Goal: Task Accomplishment & Management: Complete application form

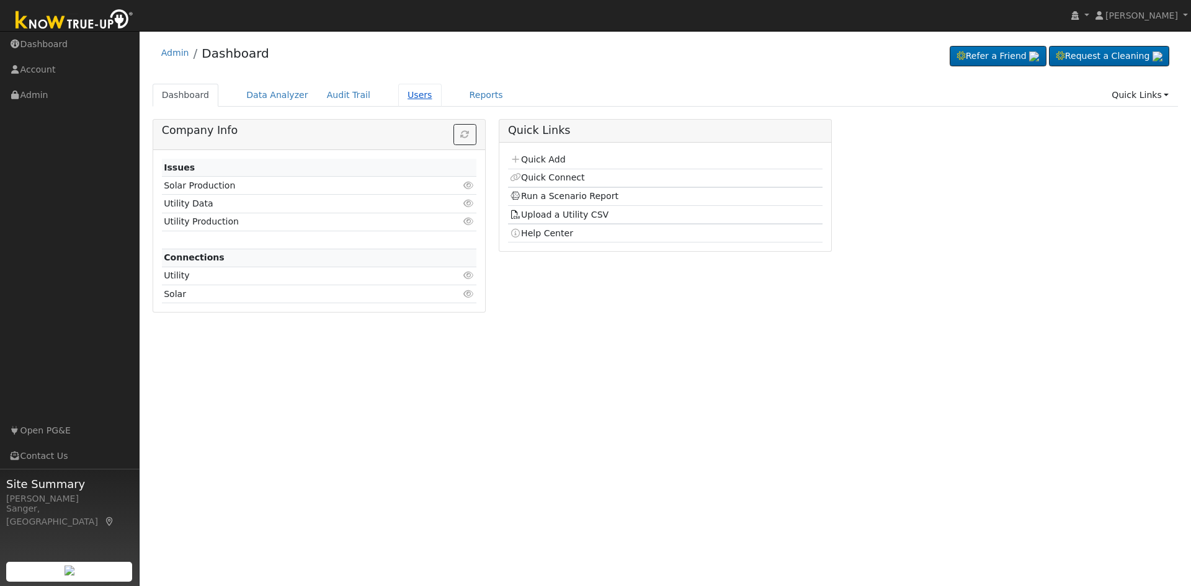
click at [398, 94] on link "Users" at bounding box center [419, 95] width 43 height 23
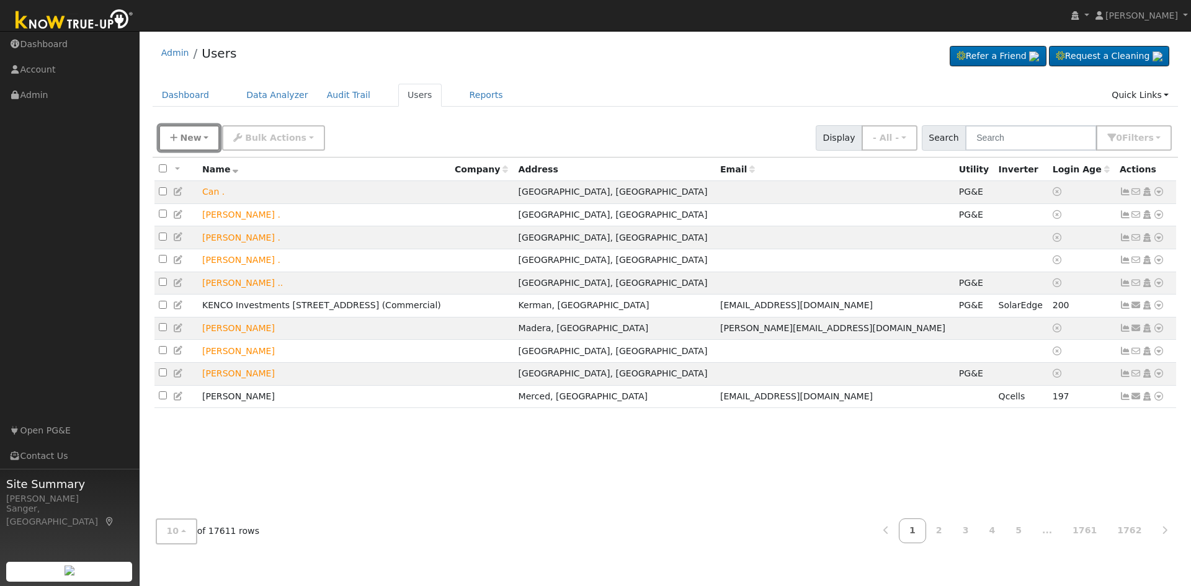
click at [177, 133] on icon "button" at bounding box center [173, 137] width 7 height 9
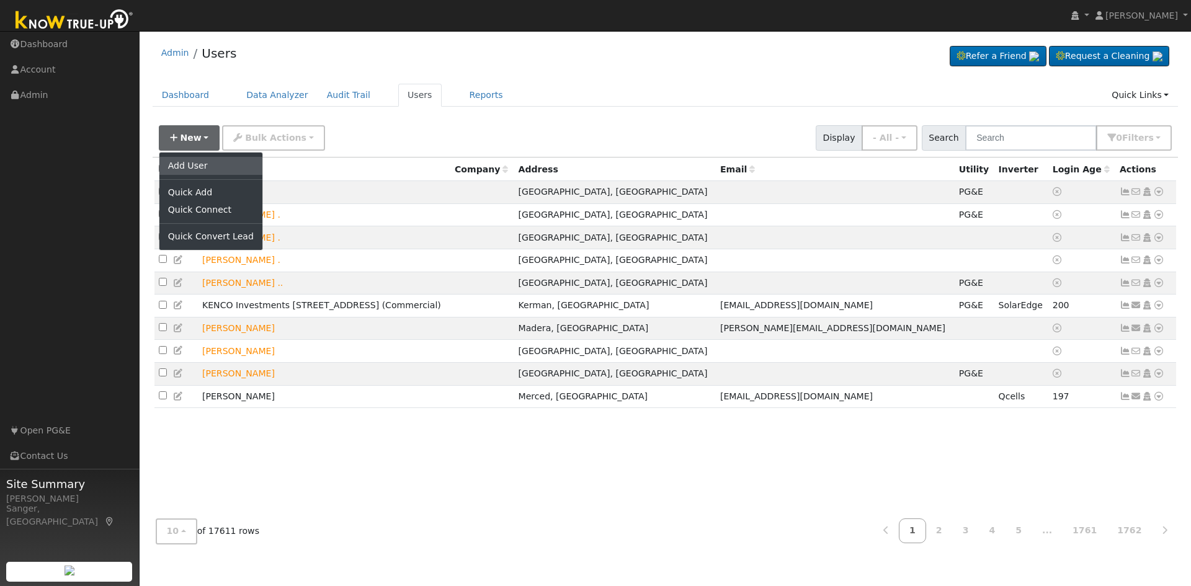
click at [198, 166] on link "Add User" at bounding box center [210, 165] width 103 height 17
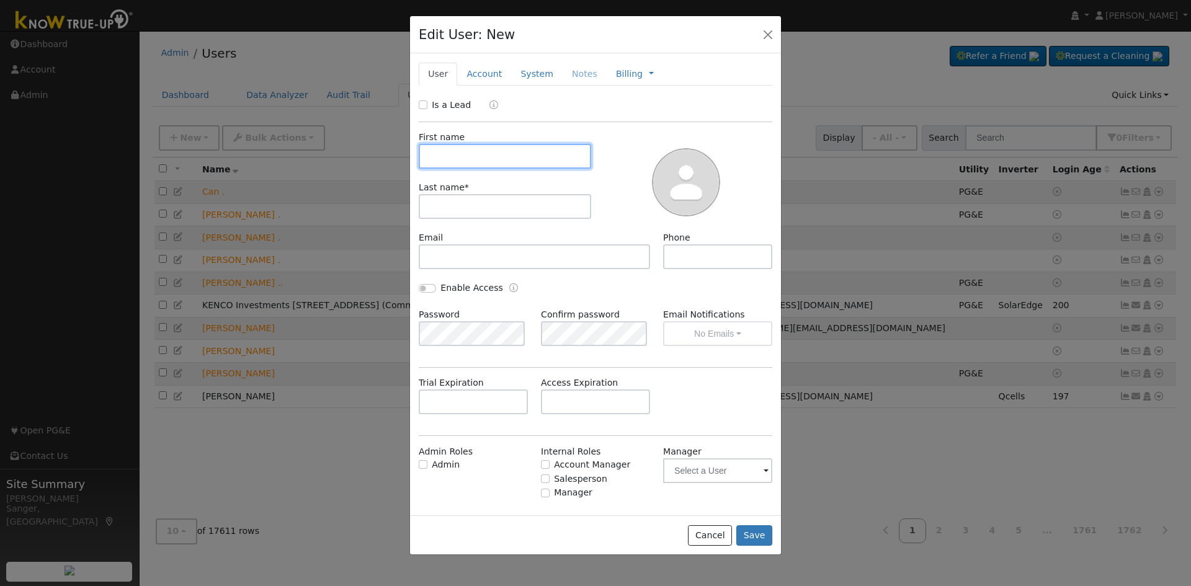
paste input "[PERSON_NAME]"
type input "[PERSON_NAME]"
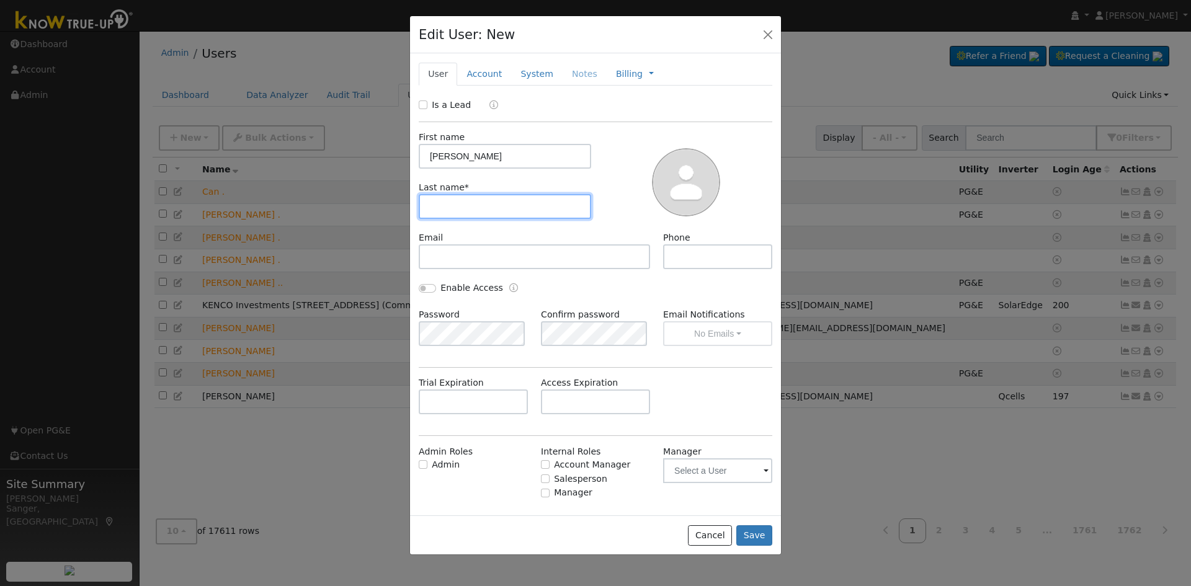
click at [460, 212] on input "text" at bounding box center [505, 206] width 172 height 25
paste input "[PERSON_NAME]"
drag, startPoint x: 472, startPoint y: 206, endPoint x: 350, endPoint y: 208, distance: 122.2
click at [0, 0] on div "Edit User: New Select an Ac... New Account Nickname Cancel Create Are you sure …" at bounding box center [0, 0] width 0 height 0
type input "[PERSON_NAME]"
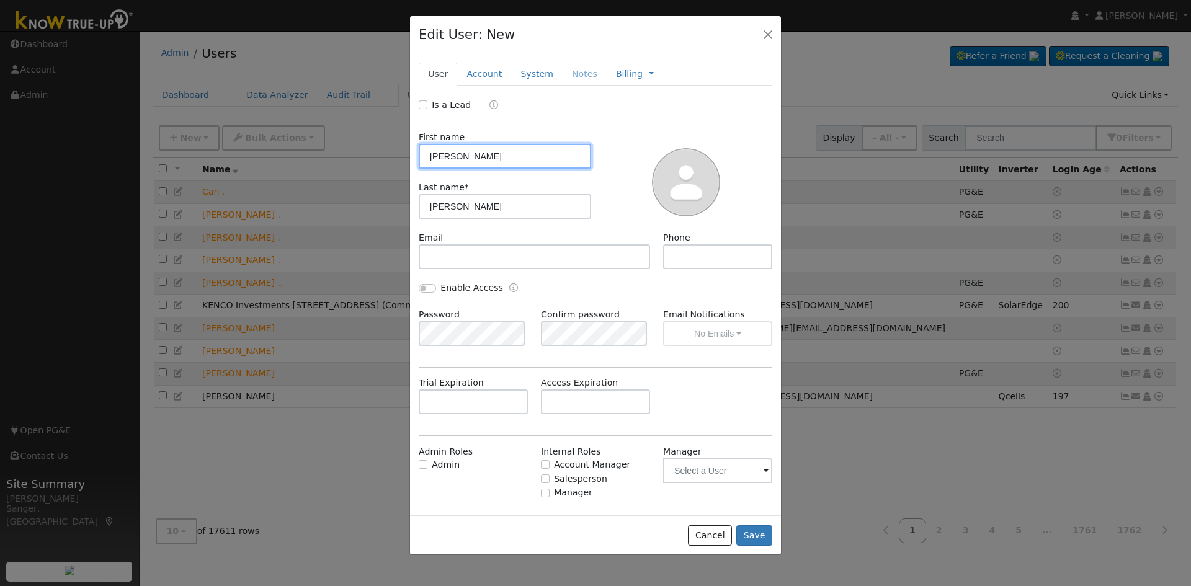
drag, startPoint x: 577, startPoint y: 156, endPoint x: 594, endPoint y: 153, distance: 16.9
click at [594, 153] on div "First name [PERSON_NAME] Last name * [PERSON_NAME]" at bounding box center [595, 176] width 362 height 109
type input "Angelique"
click at [424, 107] on input "Is a Lead" at bounding box center [423, 104] width 9 height 9
checkbox input "true"
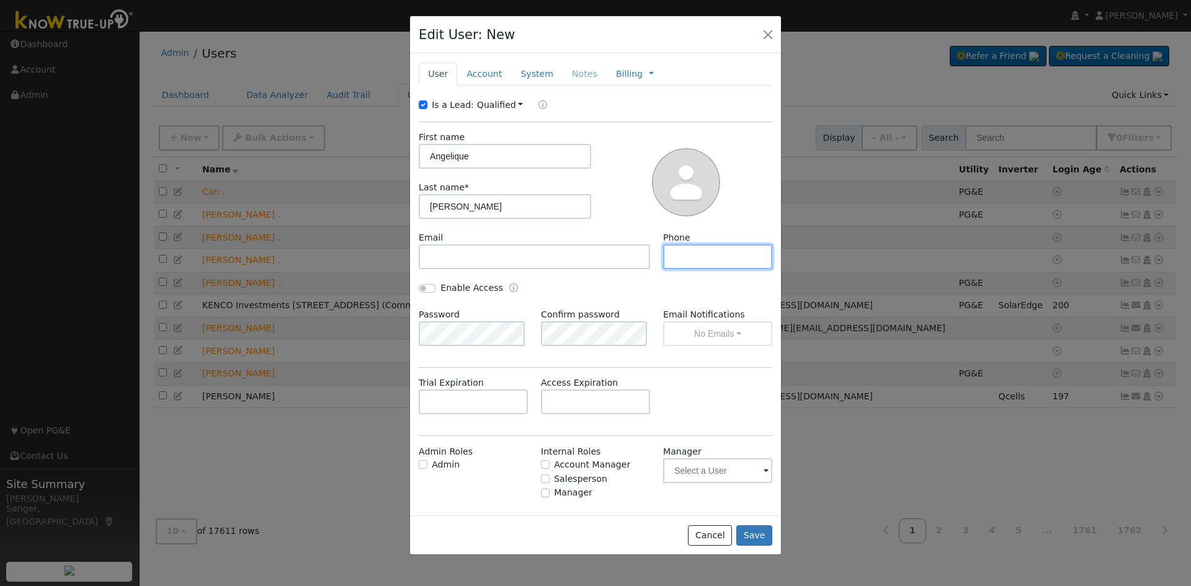
click at [718, 253] on input "text" at bounding box center [717, 256] width 109 height 25
paste input "[PHONE_NUMBER]"
type input "[PHONE_NUMBER]"
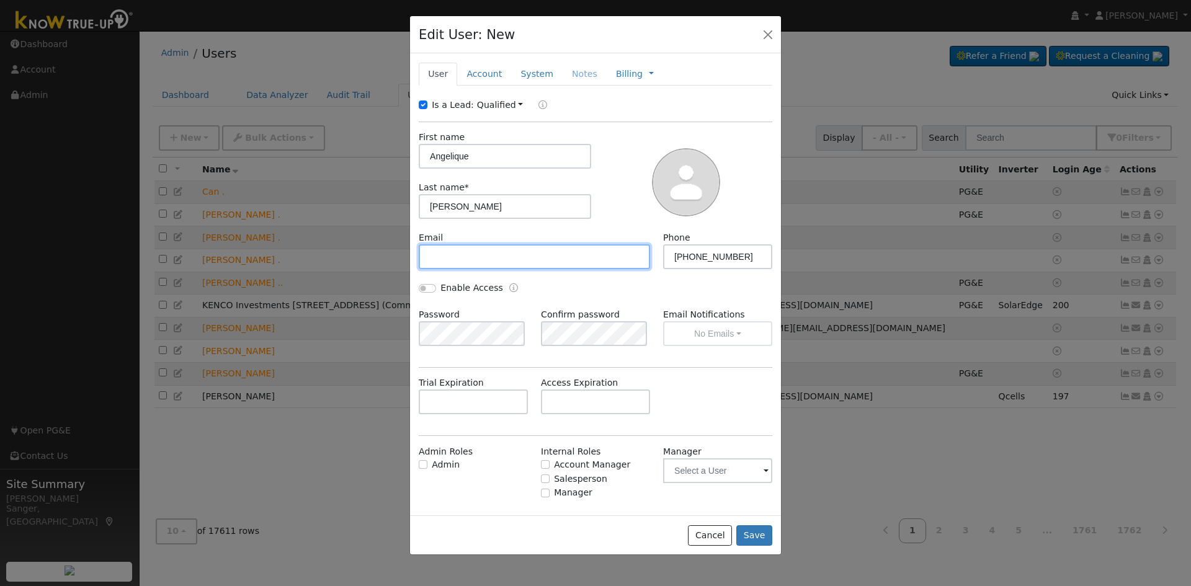
click at [458, 255] on input "text" at bounding box center [534, 256] width 231 height 25
paste input "[EMAIL_ADDRESS][DOMAIN_NAME]"
type input "[EMAIL_ADDRESS][DOMAIN_NAME]"
click at [473, 72] on link "Account" at bounding box center [484, 74] width 54 height 23
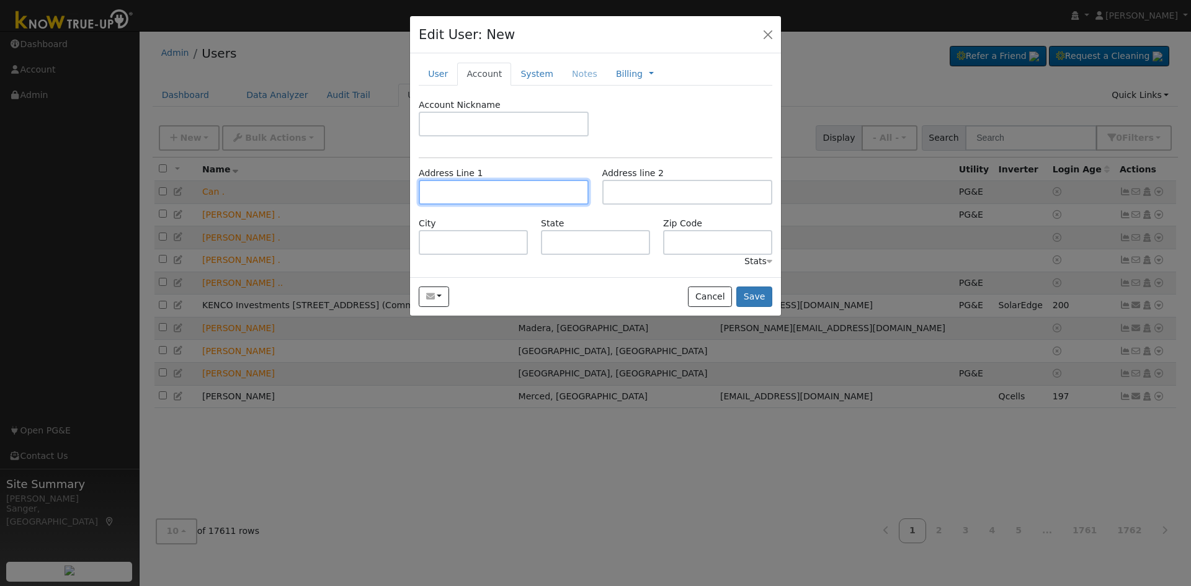
click at [478, 197] on input "text" at bounding box center [504, 192] width 170 height 25
paste input "[STREET_ADDRESS]"
type input "[STREET_ADDRESS]"
type input "Madera"
type input "CA"
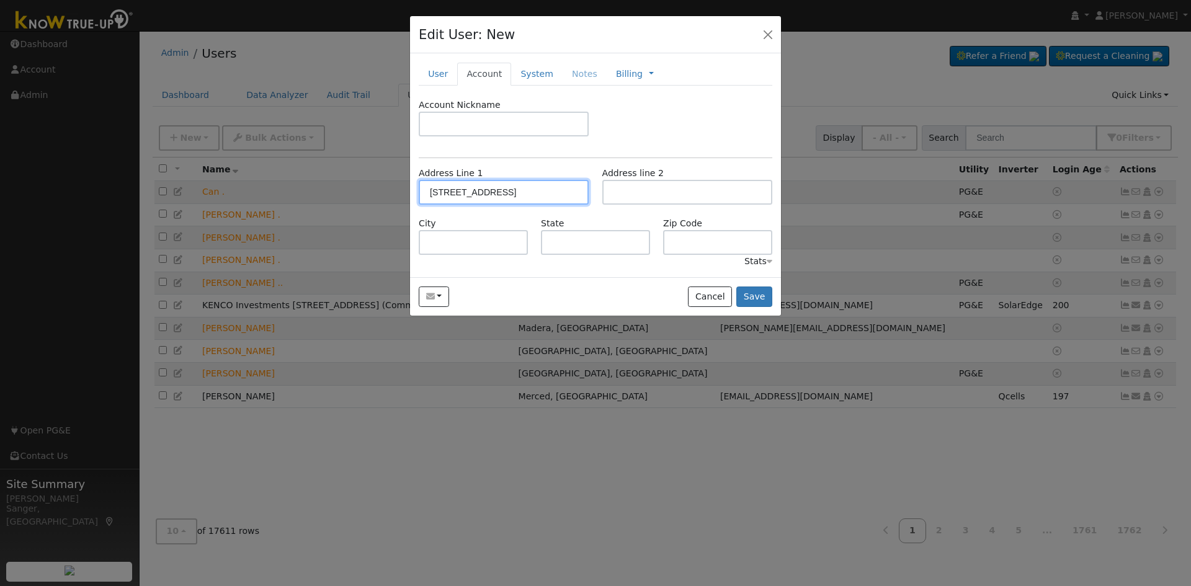
type input "93637"
click at [752, 296] on button "Save" at bounding box center [754, 297] width 36 height 21
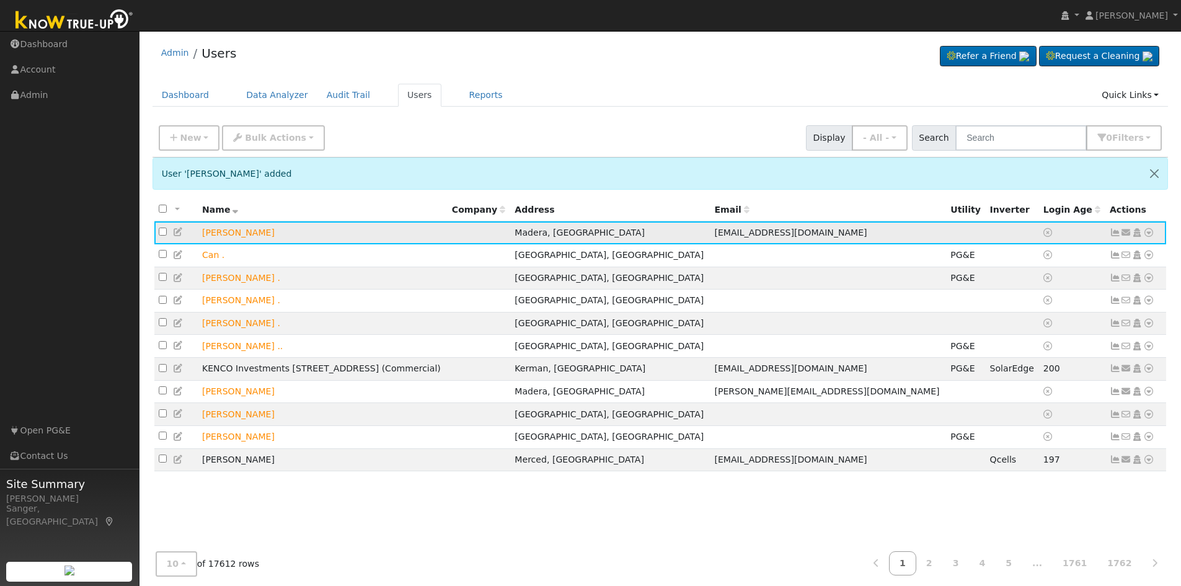
click at [1123, 236] on icon at bounding box center [1126, 232] width 11 height 9
click at [1049, 257] on link "Send Email..." at bounding box center [1088, 254] width 86 height 17
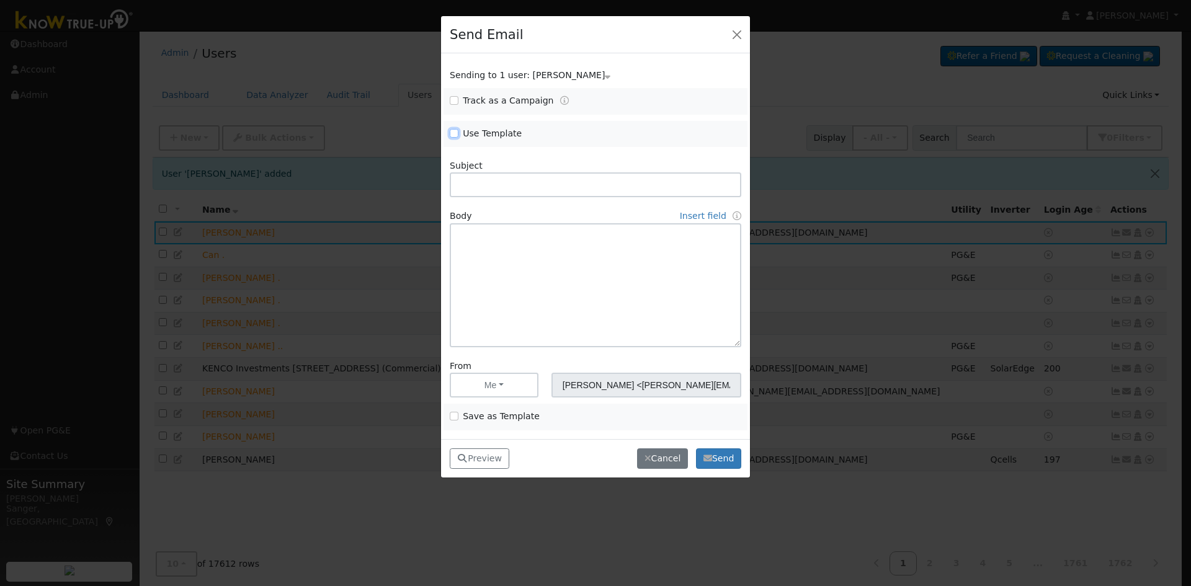
click at [450, 130] on input "Use Template" at bounding box center [454, 133] width 9 height 9
checkbox input "true"
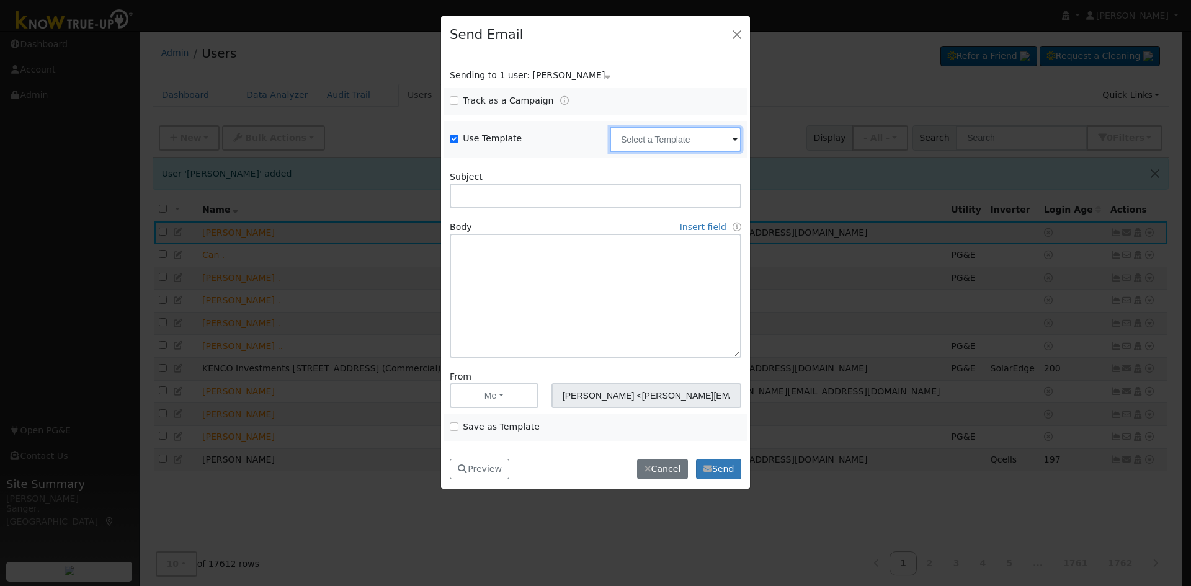
click at [634, 132] on input "text" at bounding box center [675, 139] width 131 height 25
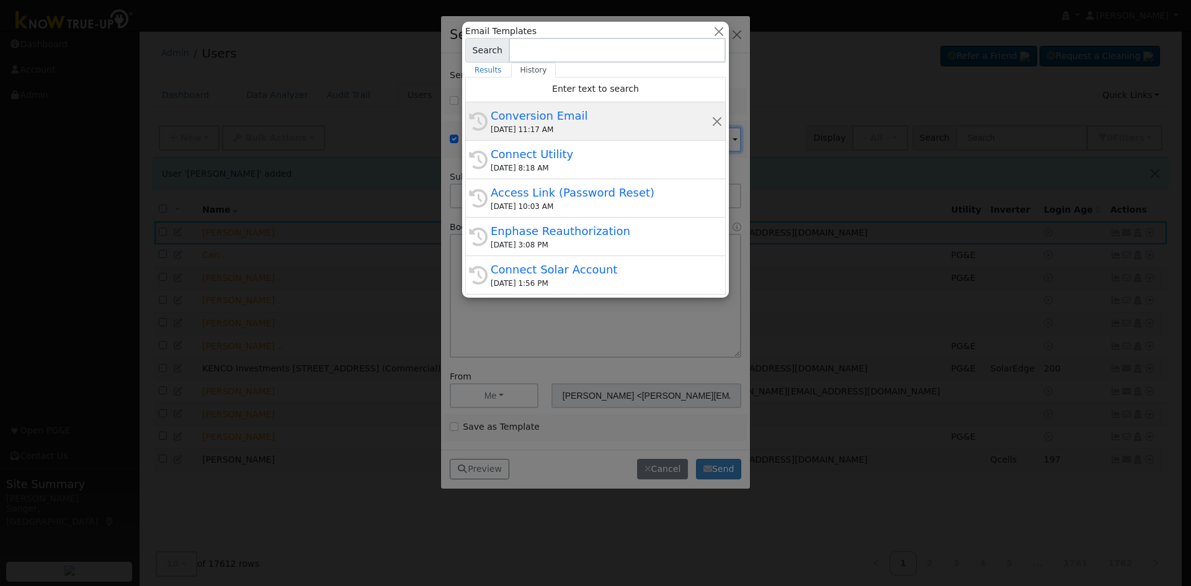
click at [587, 116] on div "Conversion Email" at bounding box center [601, 115] width 221 height 17
type input "Conversion Email"
type input "Connect Your Utility Account"
type textarea "Dear {user_fname}, The first step is to connect your electric utility account. …"
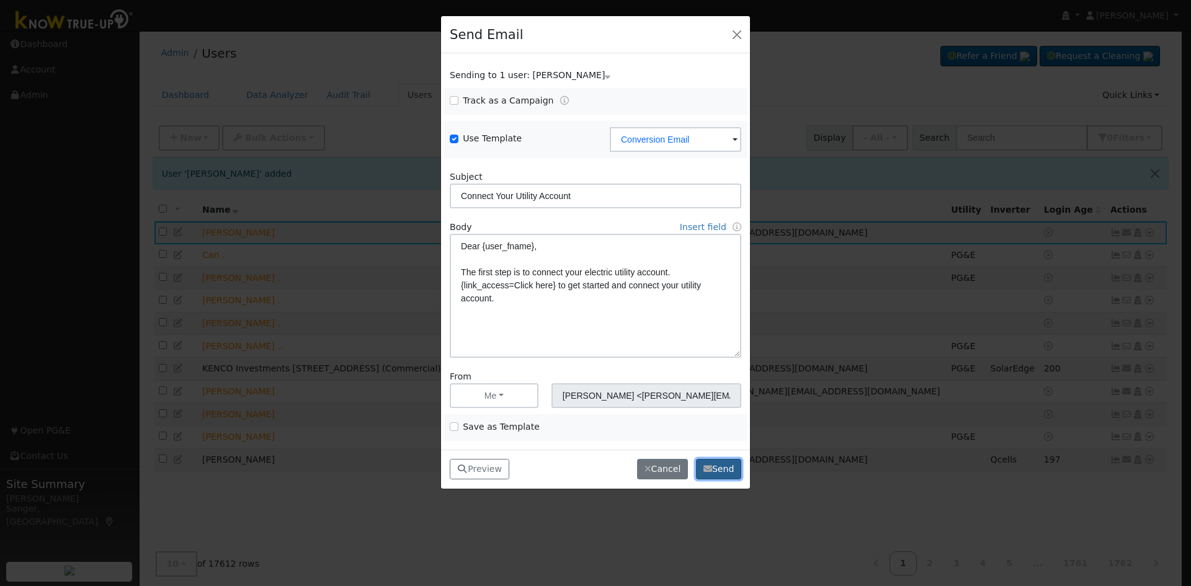
click at [719, 468] on button "Send" at bounding box center [718, 469] width 45 height 21
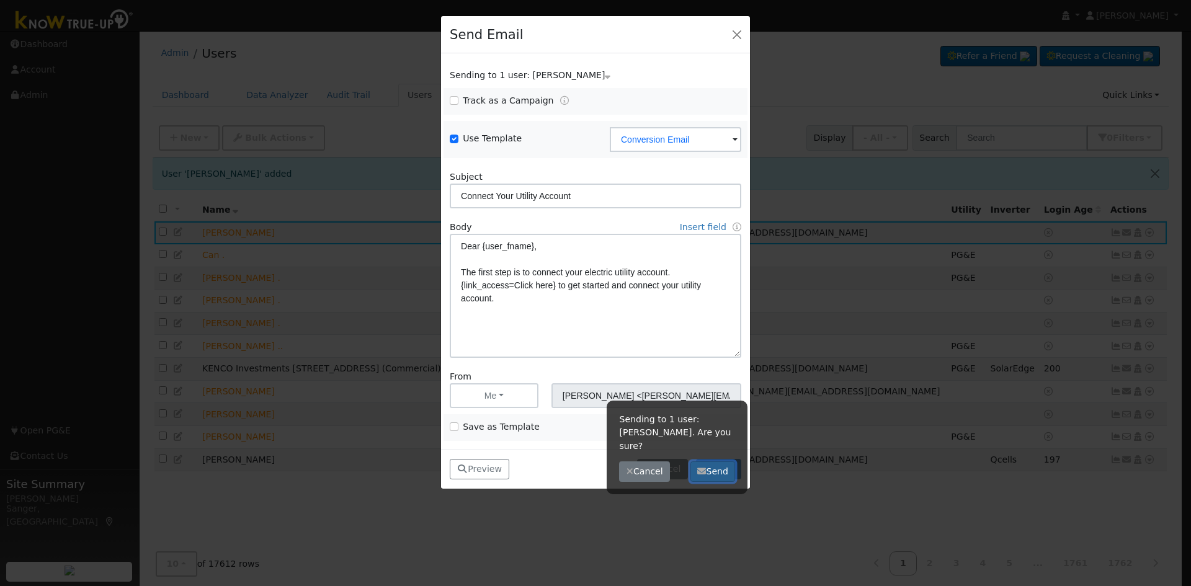
click at [712, 461] on button "Send" at bounding box center [712, 471] width 45 height 21
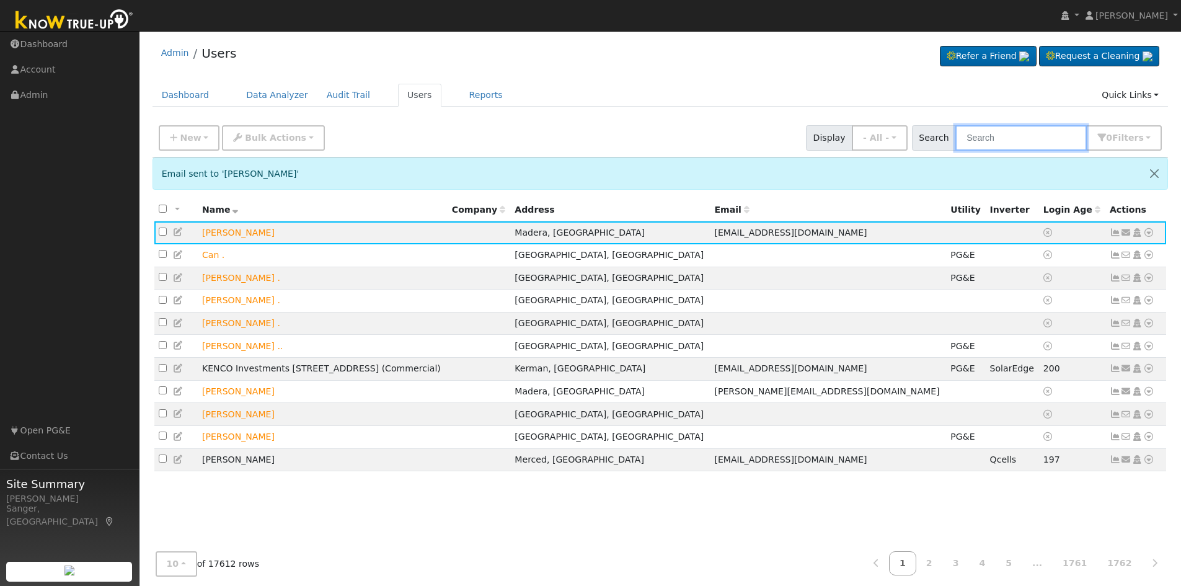
click at [1019, 141] on input "text" at bounding box center [1021, 137] width 131 height 25
paste input "[PERSON_NAME]"
type input "[PERSON_NAME]"
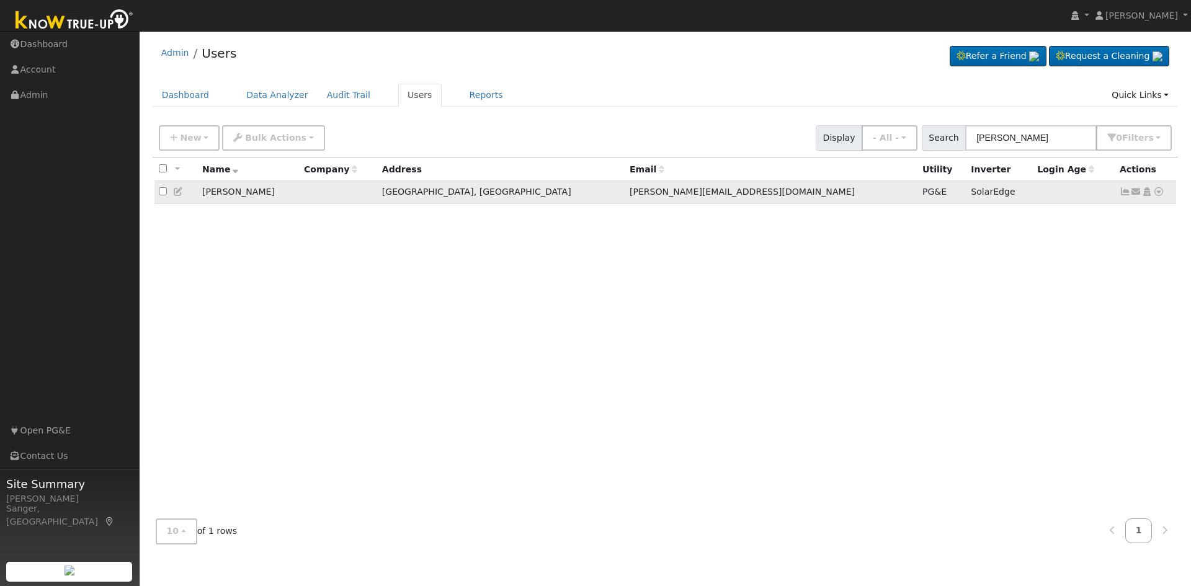
click at [1125, 196] on icon at bounding box center [1124, 191] width 11 height 9
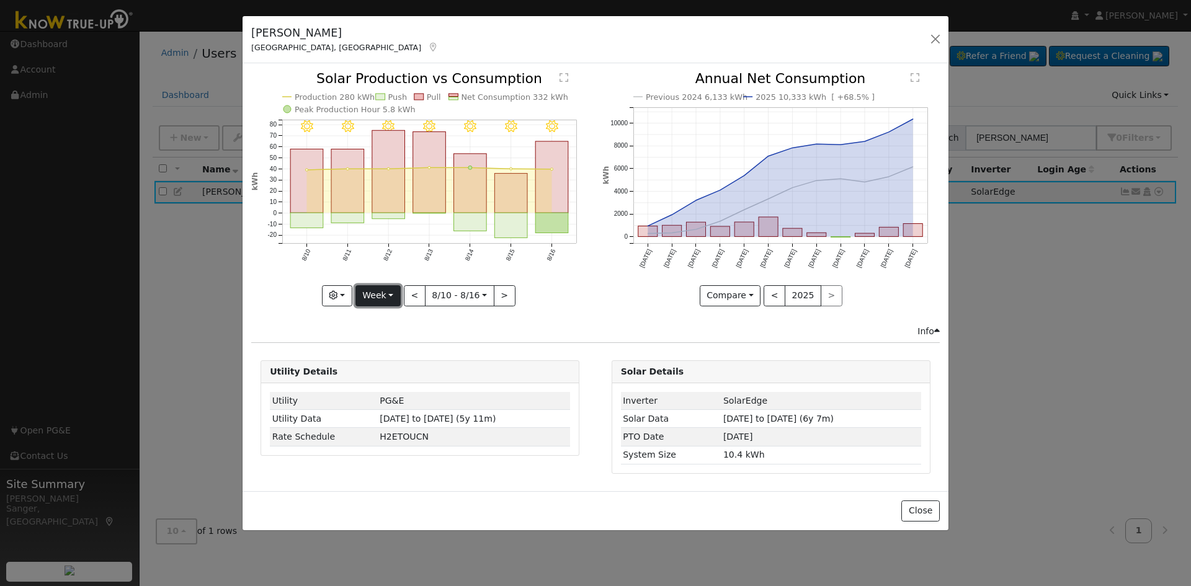
click at [377, 295] on button "Week" at bounding box center [377, 295] width 45 height 21
click at [398, 365] on link "Year" at bounding box center [399, 373] width 86 height 17
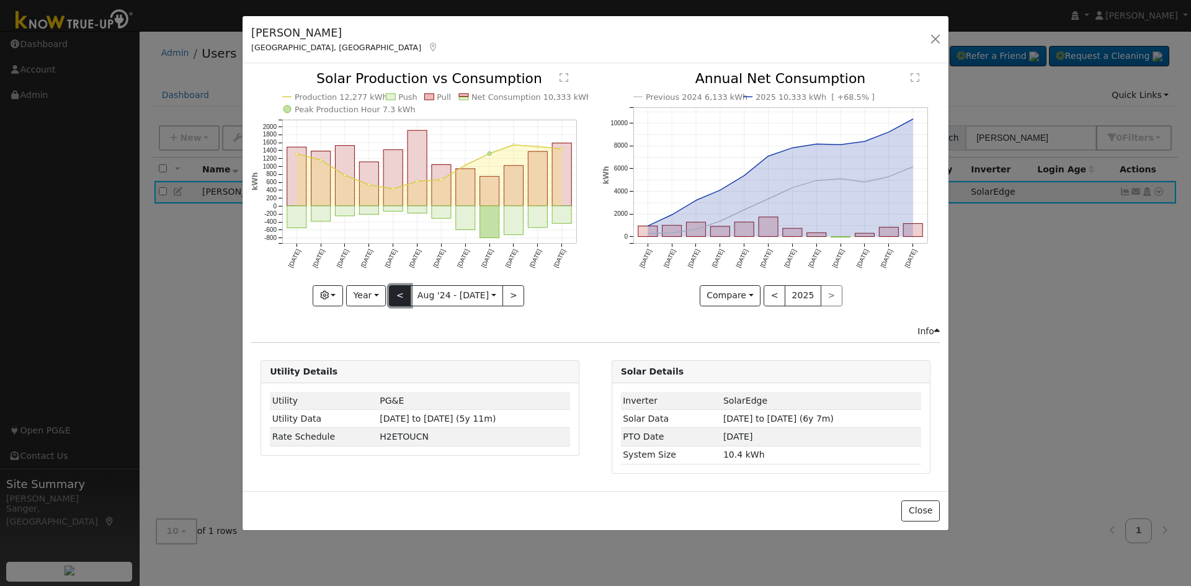
click at [404, 294] on button "<" at bounding box center [400, 295] width 22 height 21
type input "[DATE]"
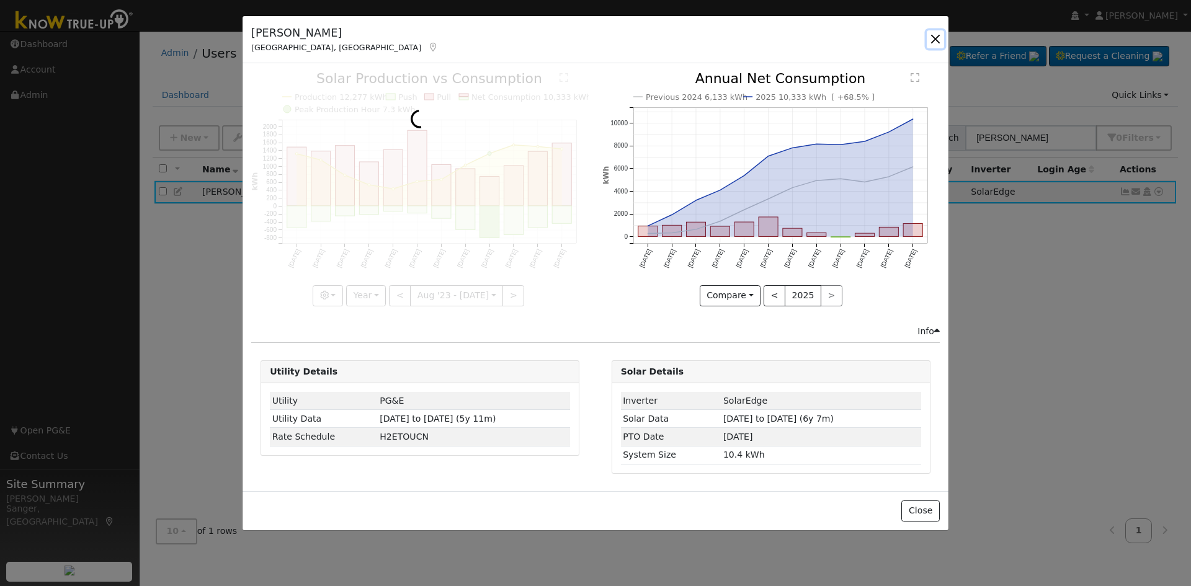
click at [935, 37] on button "button" at bounding box center [935, 38] width 17 height 17
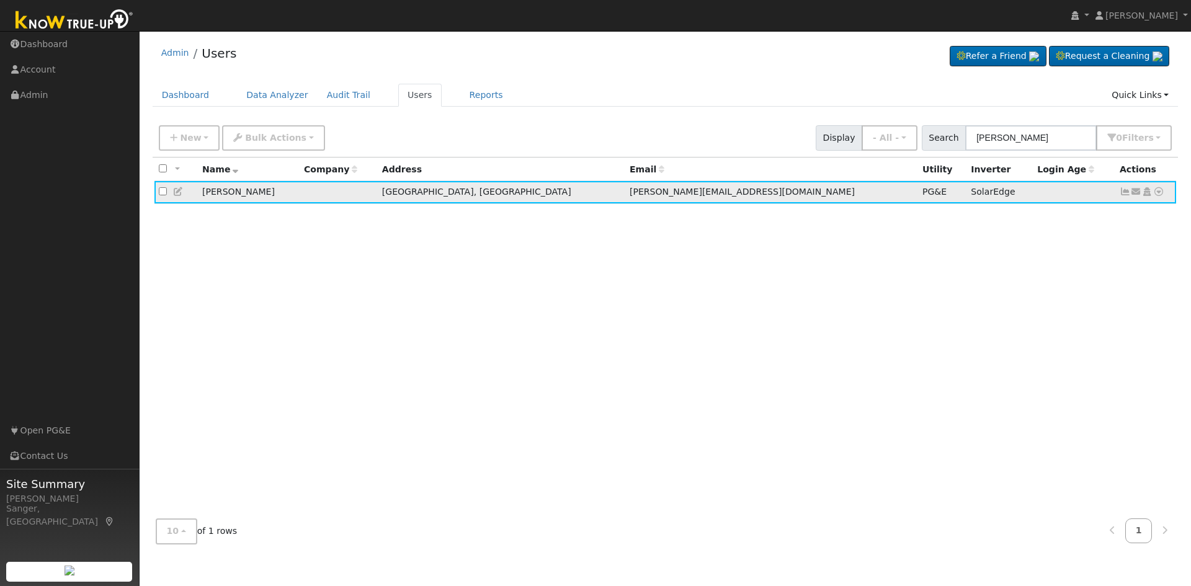
click at [1124, 196] on icon at bounding box center [1124, 191] width 11 height 9
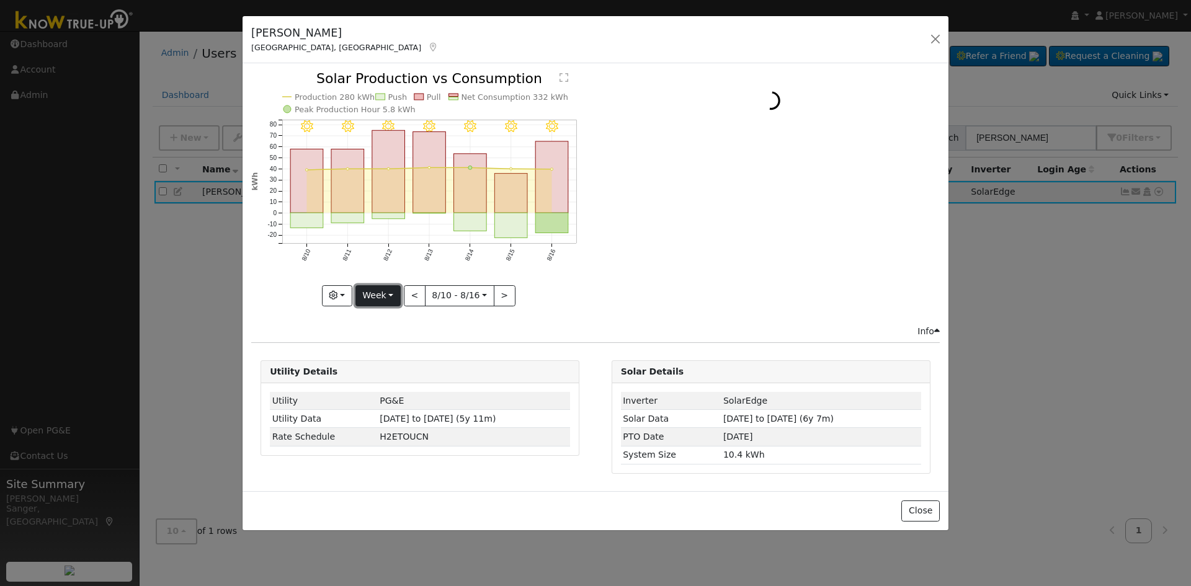
click at [377, 301] on button "Week" at bounding box center [377, 295] width 45 height 21
click at [388, 373] on link "Year" at bounding box center [399, 373] width 86 height 17
type input "[DATE]"
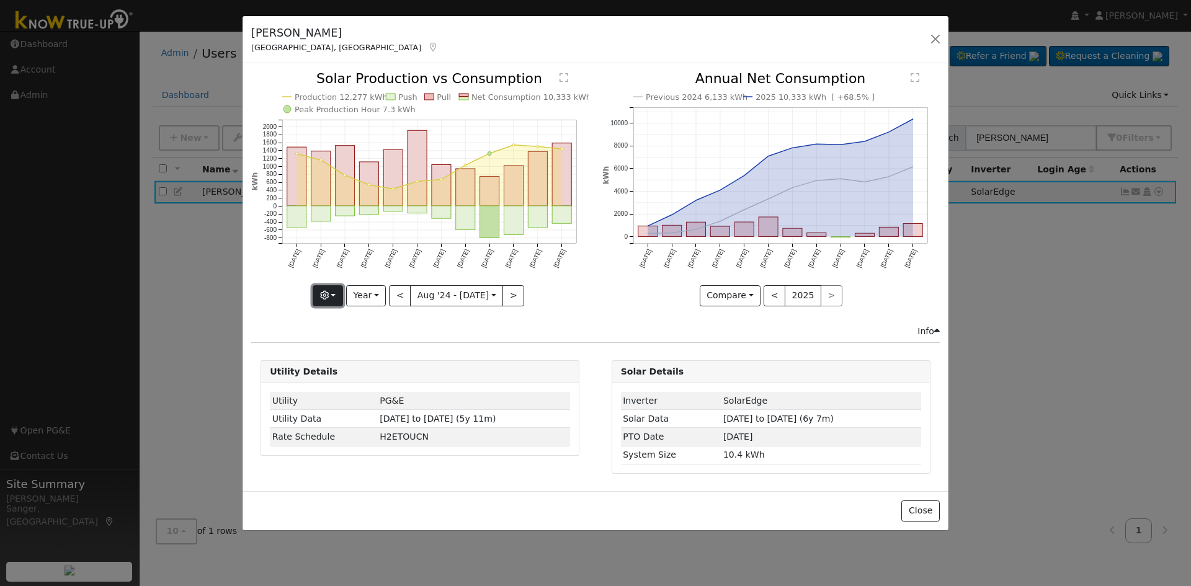
click at [329, 291] on icon "button" at bounding box center [324, 295] width 9 height 9
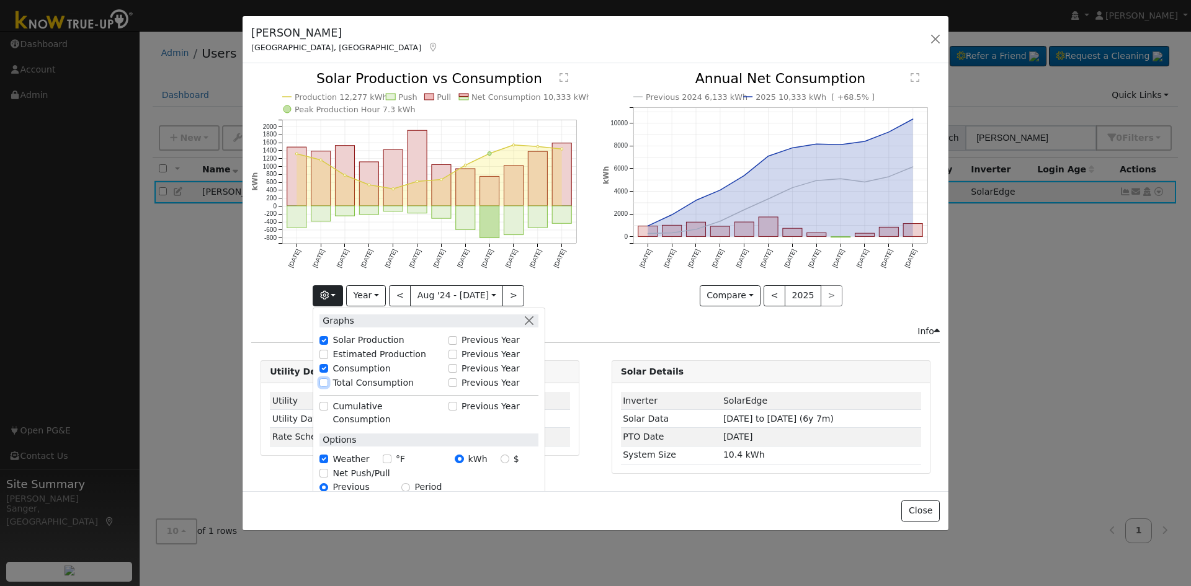
click at [328, 380] on input "Total Consumption" at bounding box center [323, 382] width 9 height 9
checkbox input "true"
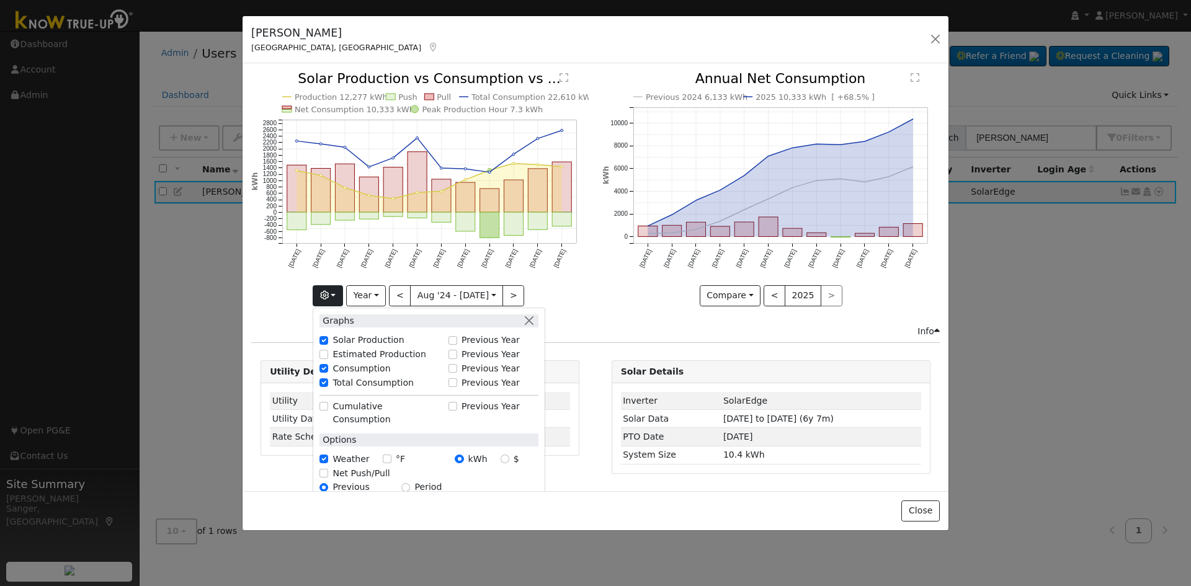
click at [628, 320] on div "Previous 2024 6,133 kWh 2025 10,333 kWh [ +68.5% ] [DATE] Sep '[DATE] Nov '[DAT…" at bounding box center [770, 198] width 350 height 252
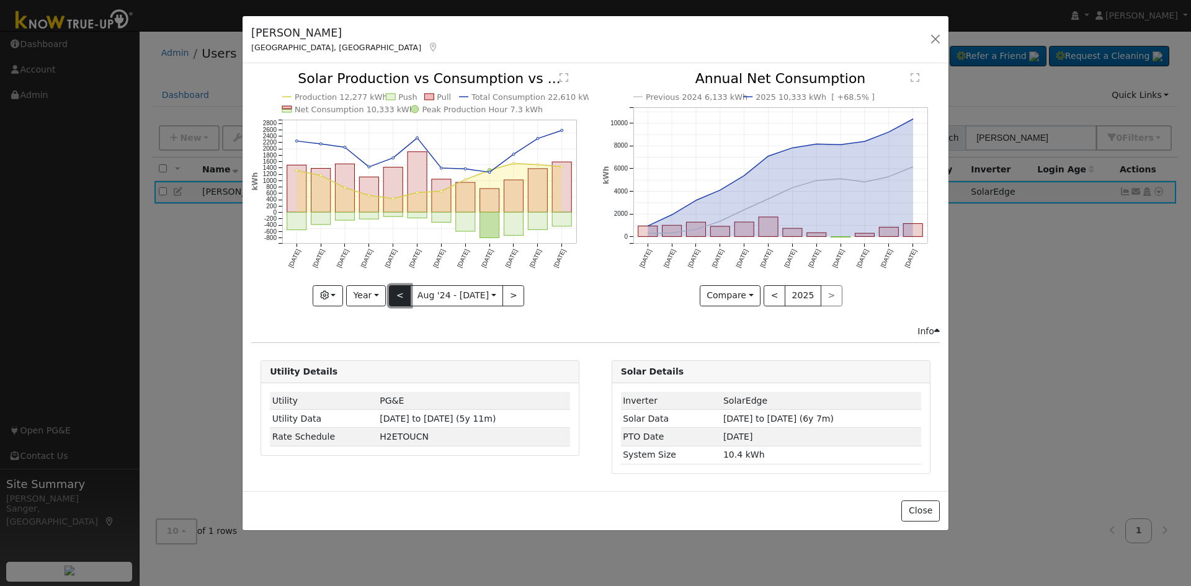
click at [404, 292] on button "<" at bounding box center [400, 295] width 22 height 21
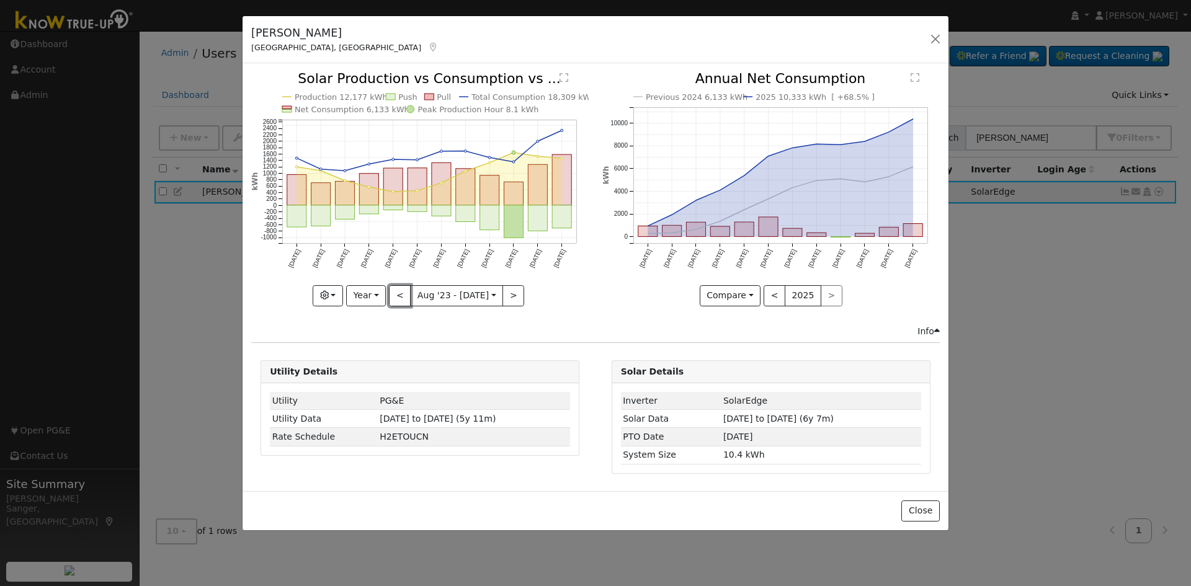
click at [402, 294] on button "<" at bounding box center [400, 295] width 22 height 21
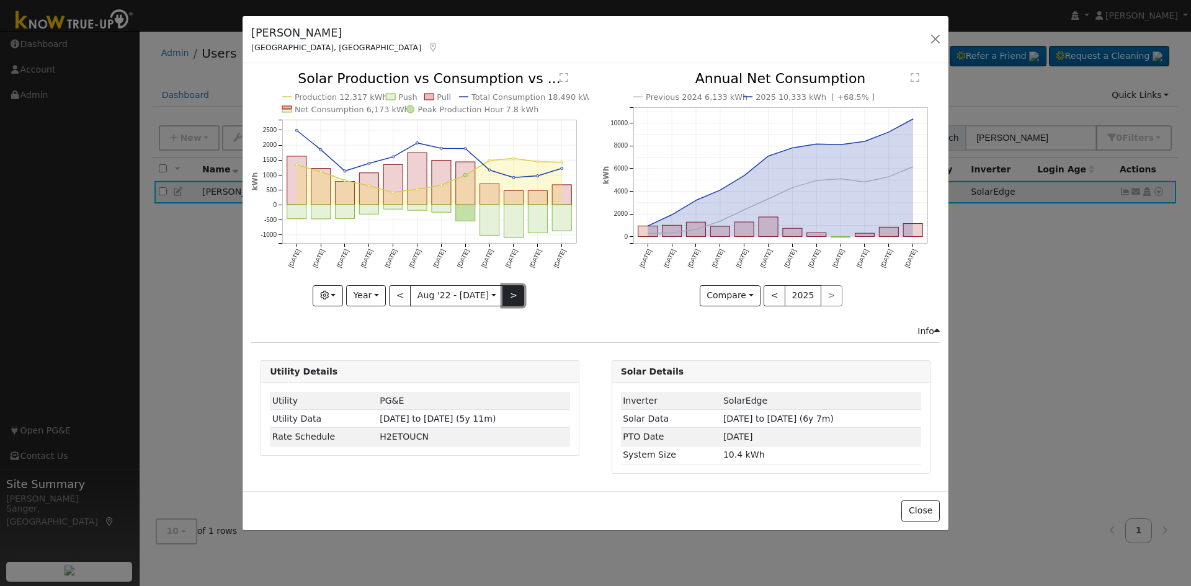
click at [504, 295] on button ">" at bounding box center [513, 295] width 22 height 21
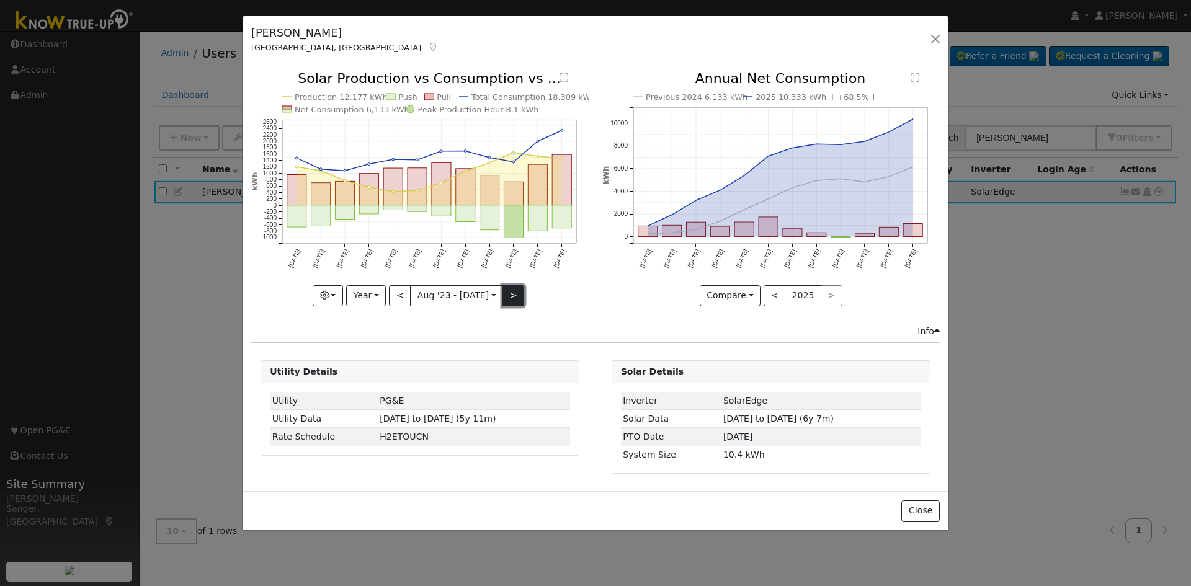
click at [504, 295] on button ">" at bounding box center [513, 295] width 22 height 21
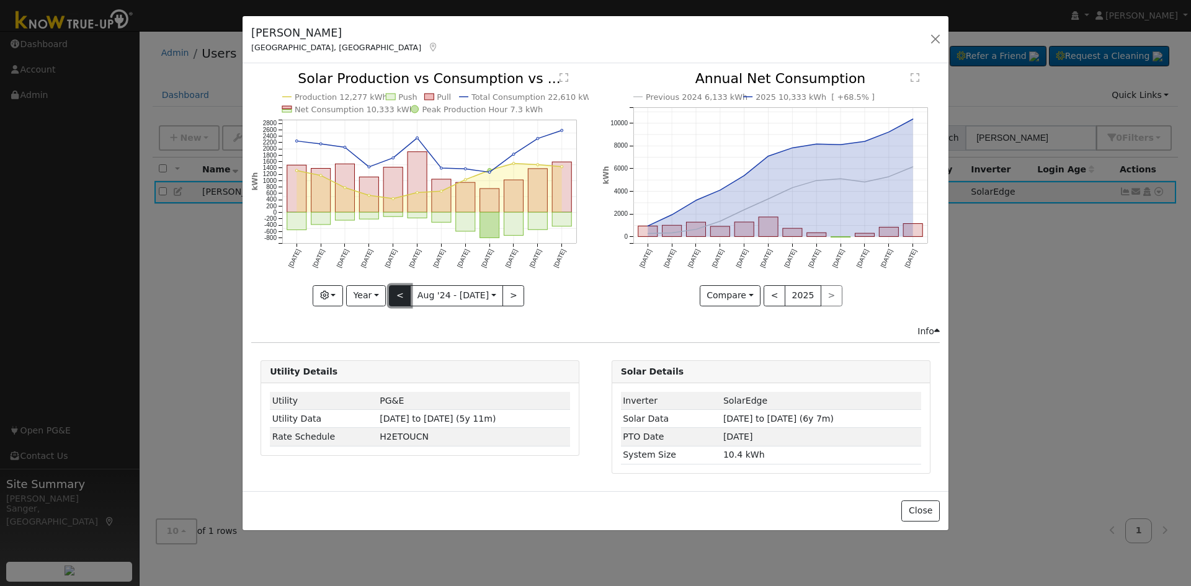
click at [397, 293] on button "<" at bounding box center [400, 295] width 22 height 21
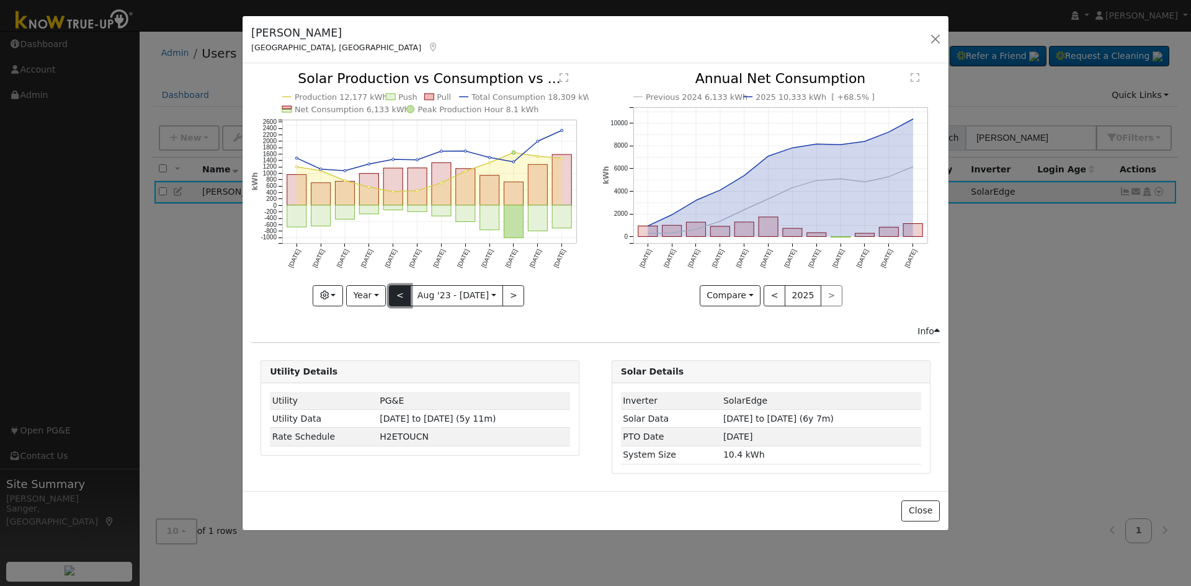
click at [401, 294] on button "<" at bounding box center [400, 295] width 22 height 21
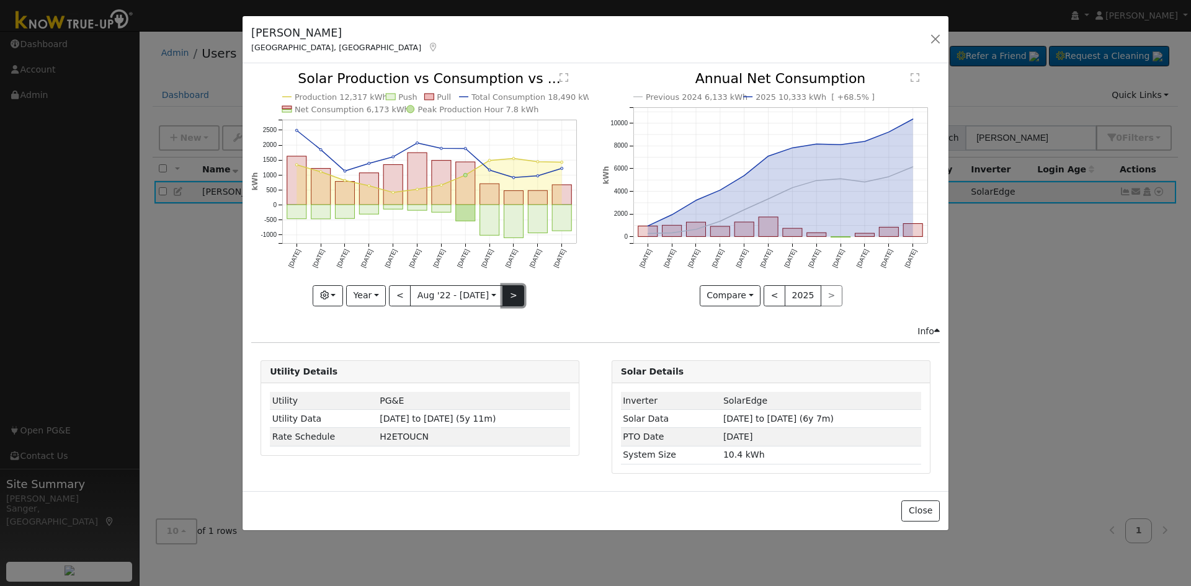
click at [508, 296] on button ">" at bounding box center [513, 295] width 22 height 21
type input "[DATE]"
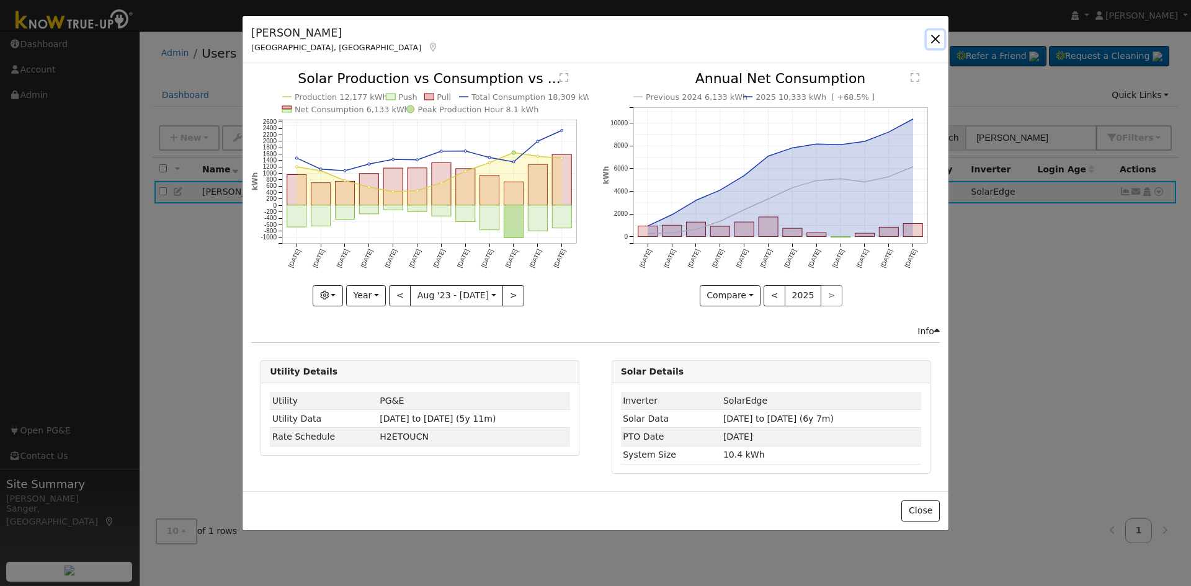
click at [934, 37] on button "button" at bounding box center [935, 38] width 17 height 17
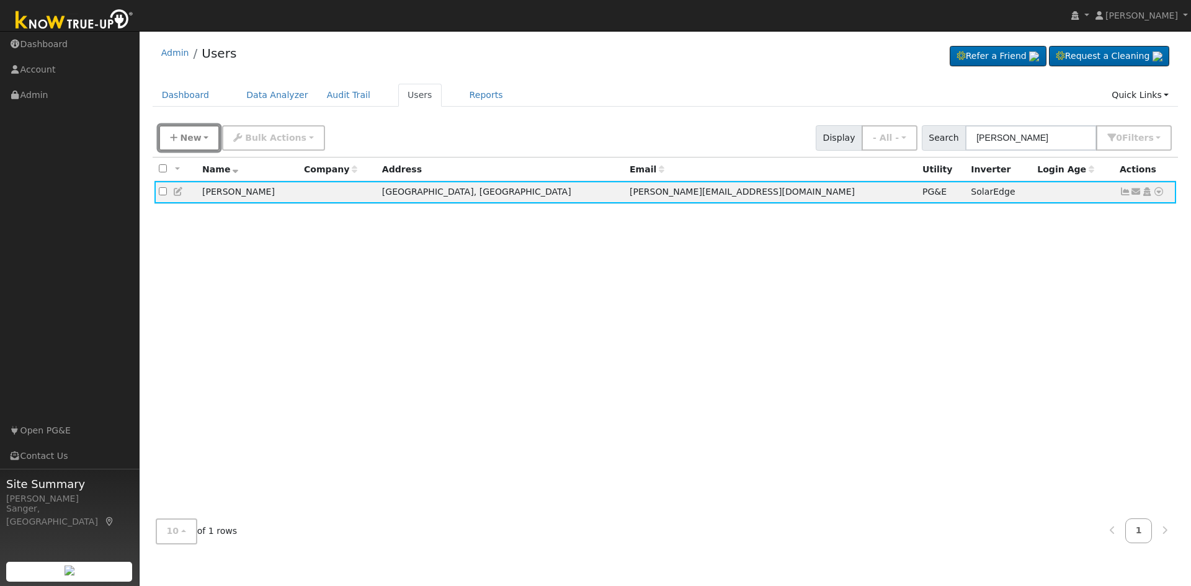
click at [175, 141] on icon "button" at bounding box center [173, 137] width 7 height 9
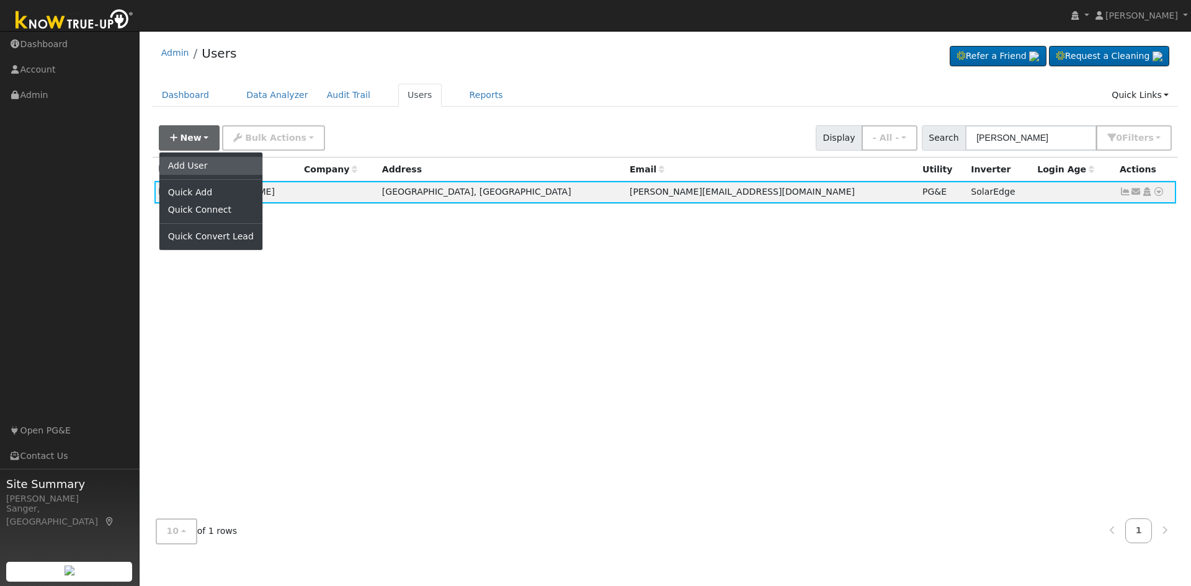
click at [199, 171] on link "Add User" at bounding box center [210, 165] width 103 height 17
checkbox input "false"
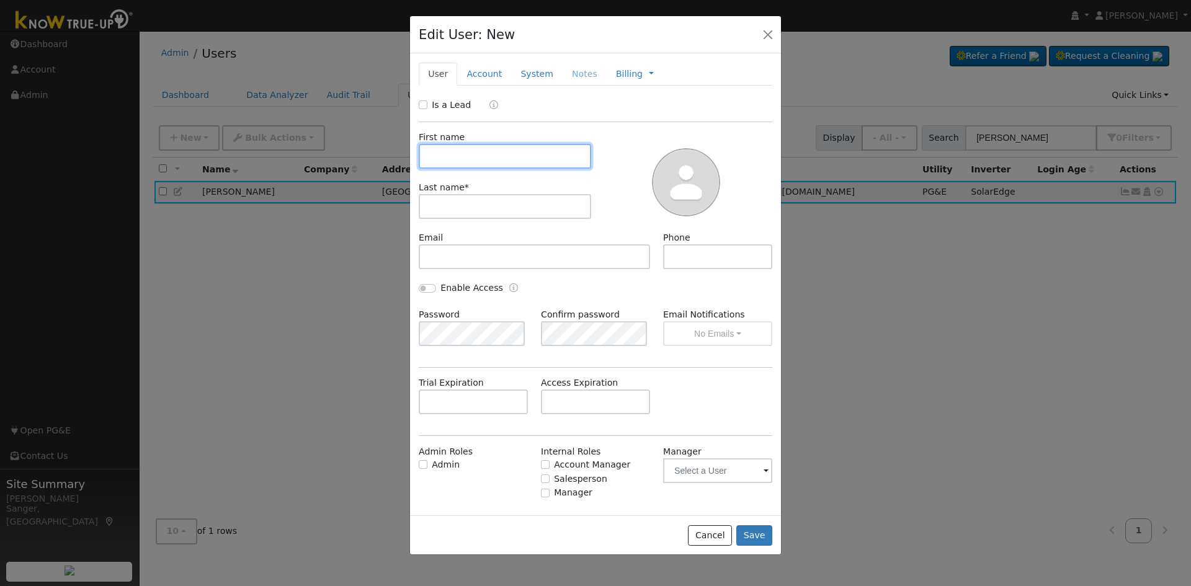
click at [478, 161] on input "text" at bounding box center [505, 156] width 172 height 25
paste input "[PERSON_NAME]"
type input "[PERSON_NAME]"
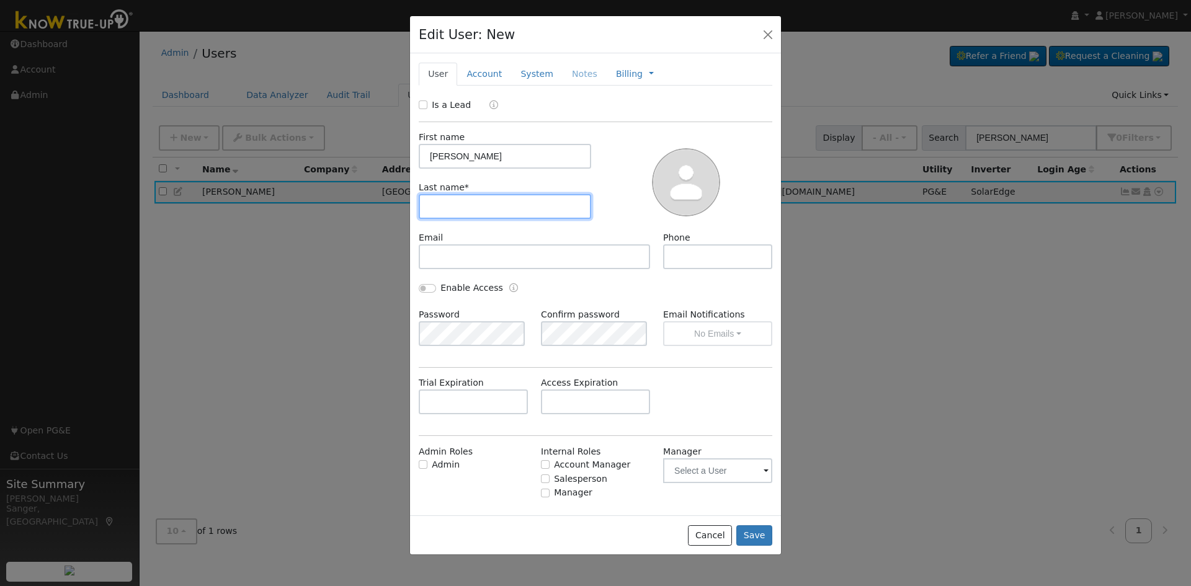
click at [462, 209] on input "text" at bounding box center [505, 206] width 172 height 25
paste input "[PERSON_NAME]"
drag, startPoint x: 448, startPoint y: 210, endPoint x: 355, endPoint y: 210, distance: 92.4
click at [0, 0] on div "Edit User: New Select an Ac... New Account Nickname Cancel Create Are you sure …" at bounding box center [0, 0] width 0 height 0
type input "[PERSON_NAME]"
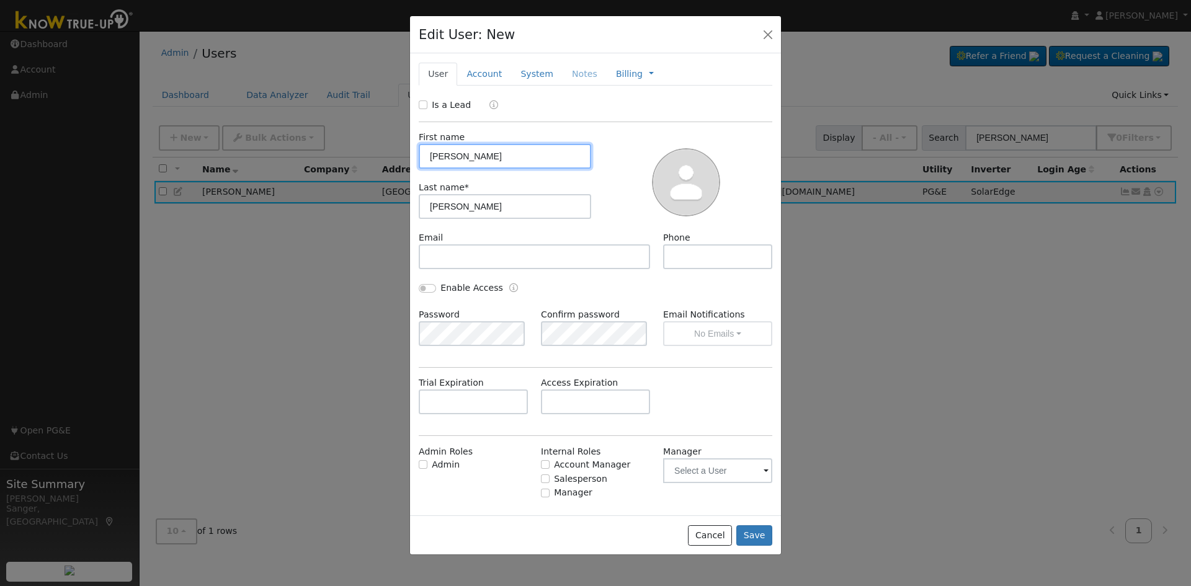
drag, startPoint x: 449, startPoint y: 153, endPoint x: 570, endPoint y: 152, distance: 120.9
click at [570, 152] on input "[PERSON_NAME]" at bounding box center [505, 156] width 172 height 25
type input "[PERSON_NAME]"
click at [426, 101] on input "Is a Lead" at bounding box center [423, 104] width 9 height 9
checkbox input "true"
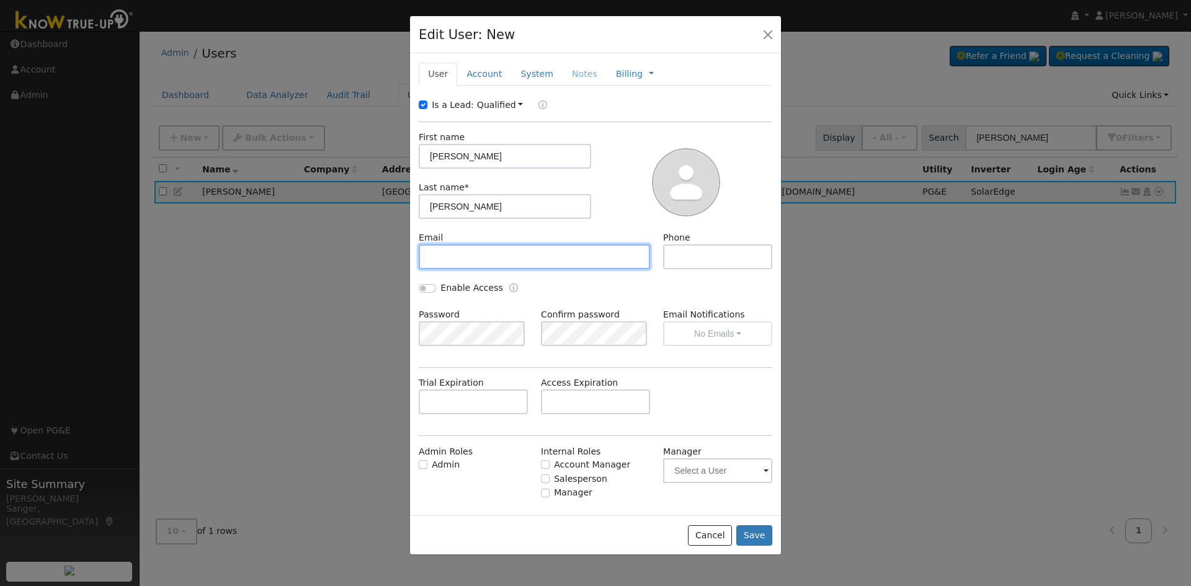
click at [572, 267] on input "text" at bounding box center [534, 256] width 231 height 25
paste input "[EMAIL_ADDRESS][DOMAIN_NAME]"
type input "[EMAIL_ADDRESS][DOMAIN_NAME]"
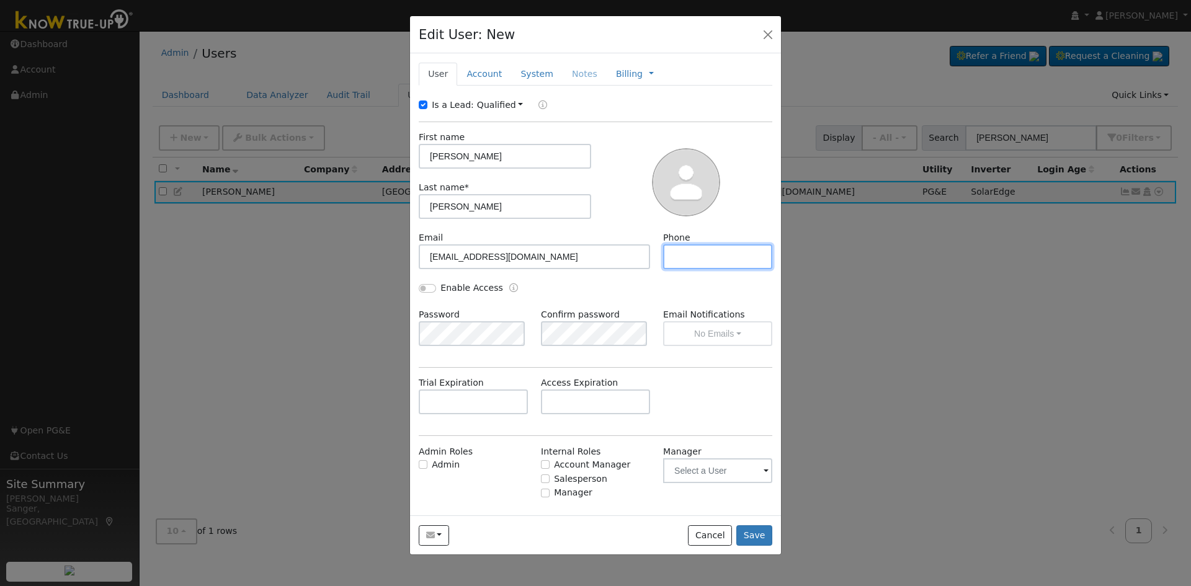
click at [675, 252] on input "text" at bounding box center [717, 256] width 109 height 25
paste input "[PHONE_NUMBER]"
type input "[PHONE_NUMBER]"
click at [479, 71] on link "Account" at bounding box center [484, 74] width 54 height 23
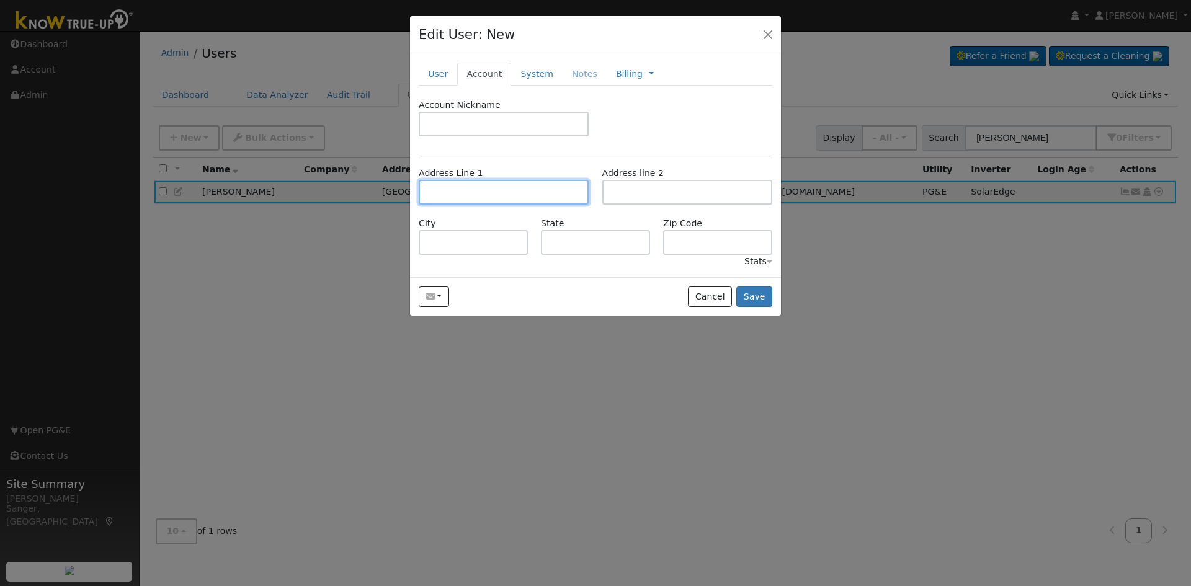
click at [545, 203] on input "text" at bounding box center [504, 192] width 170 height 25
paste input "[STREET_ADDRESS]"
type input "[STREET_ADDRESS]"
type input "[GEOGRAPHIC_DATA]"
type input "CA"
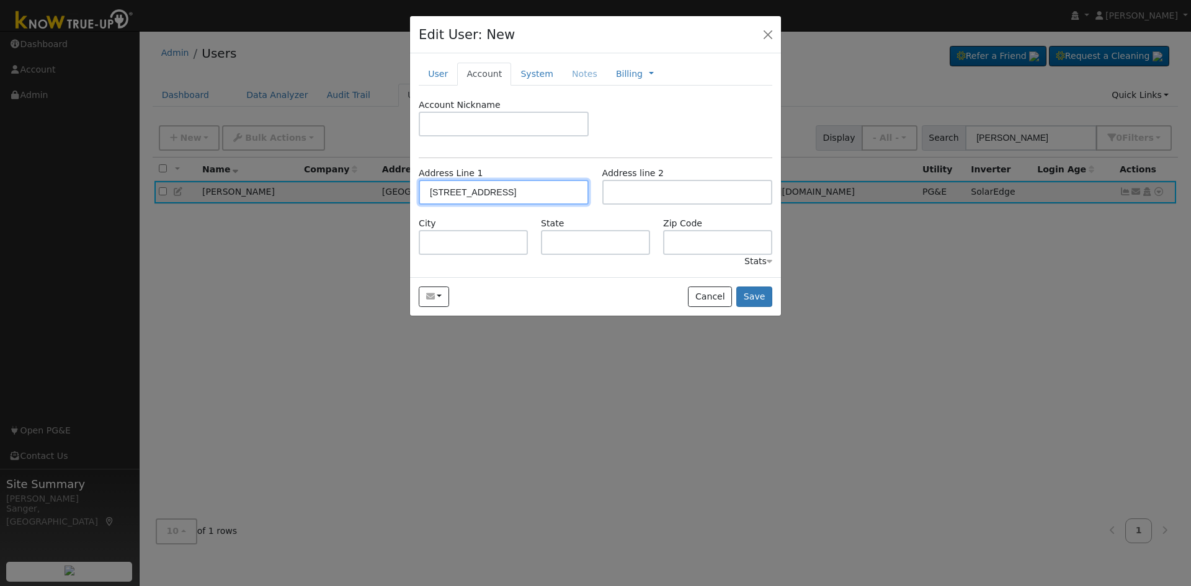
type input "93720"
click at [763, 297] on button "Save" at bounding box center [754, 297] width 36 height 21
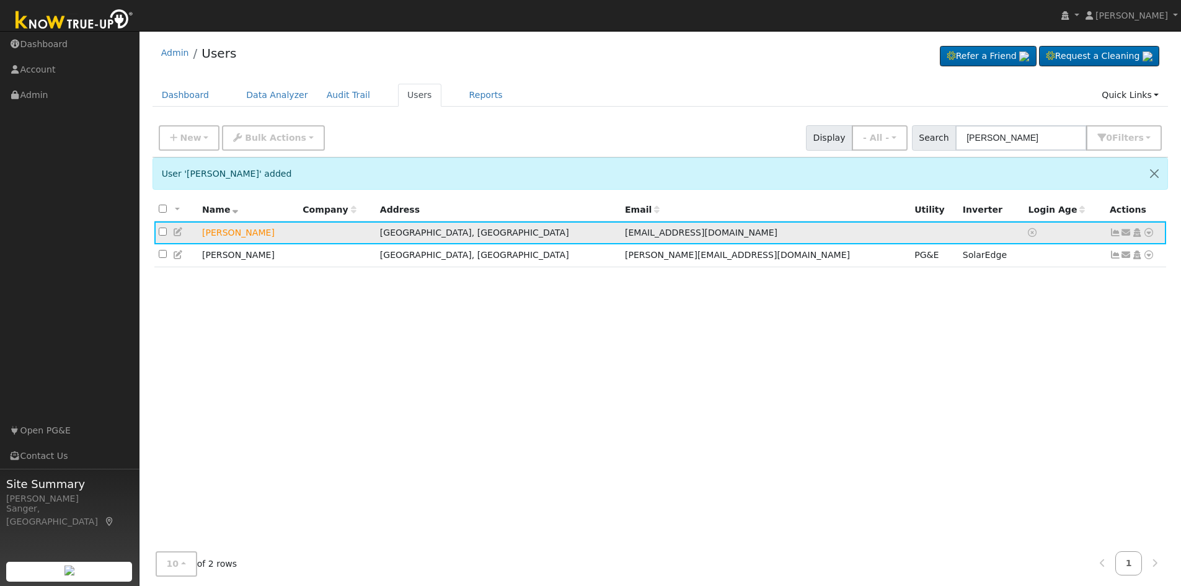
click at [1127, 234] on icon at bounding box center [1126, 232] width 11 height 9
click at [1082, 251] on link "Send Email..." at bounding box center [1088, 254] width 86 height 17
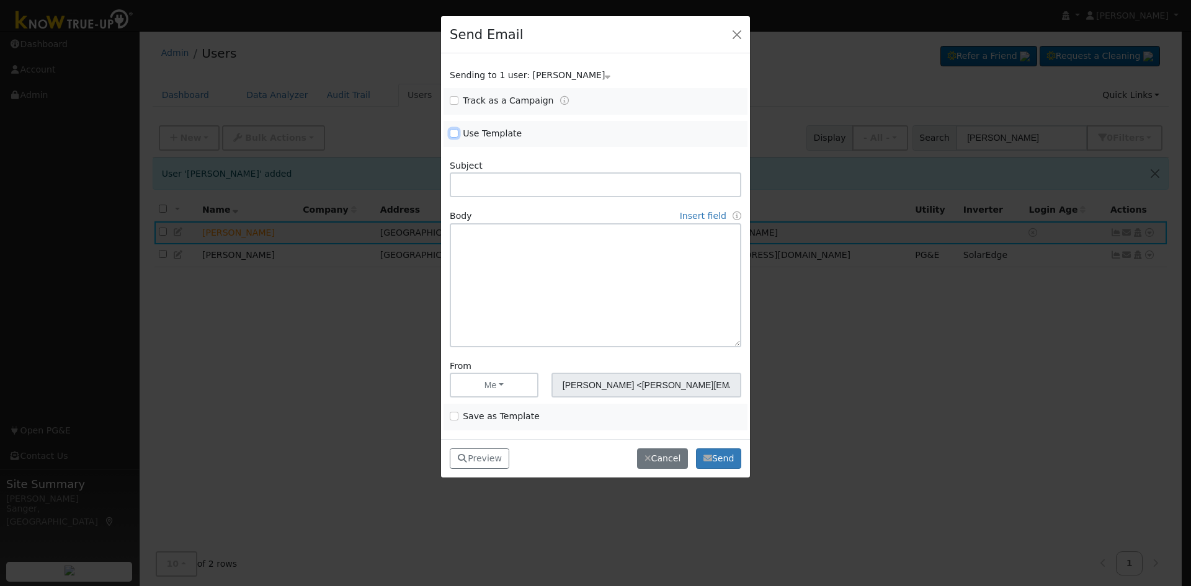
drag, startPoint x: 455, startPoint y: 131, endPoint x: 491, endPoint y: 136, distance: 36.9
click at [455, 132] on input "Use Template" at bounding box center [454, 133] width 9 height 9
checkbox input "true"
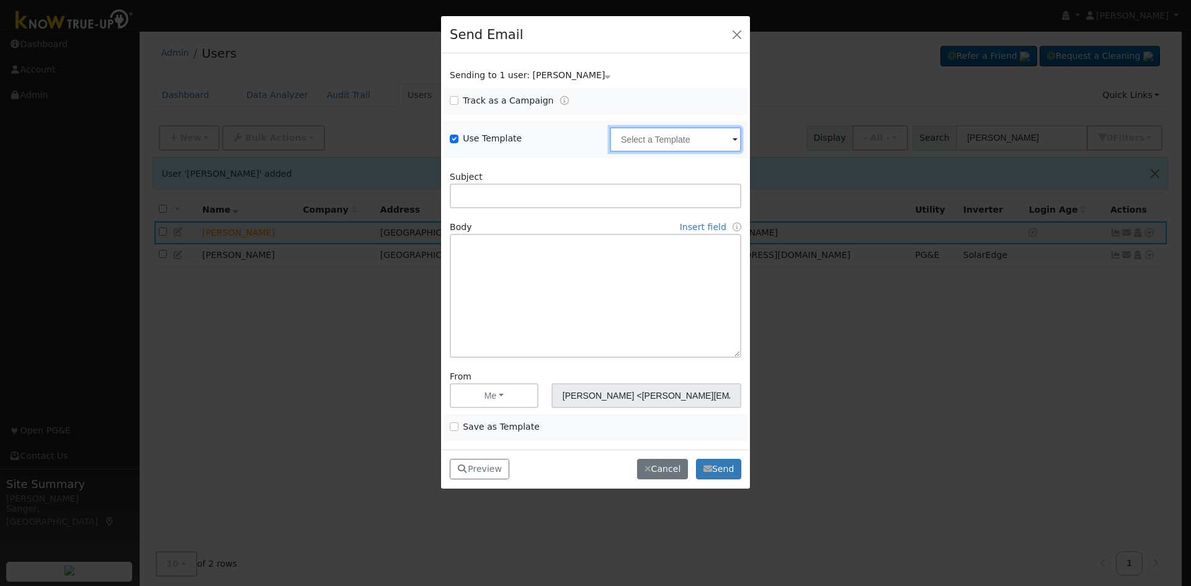
click at [645, 136] on input "text" at bounding box center [675, 139] width 131 height 25
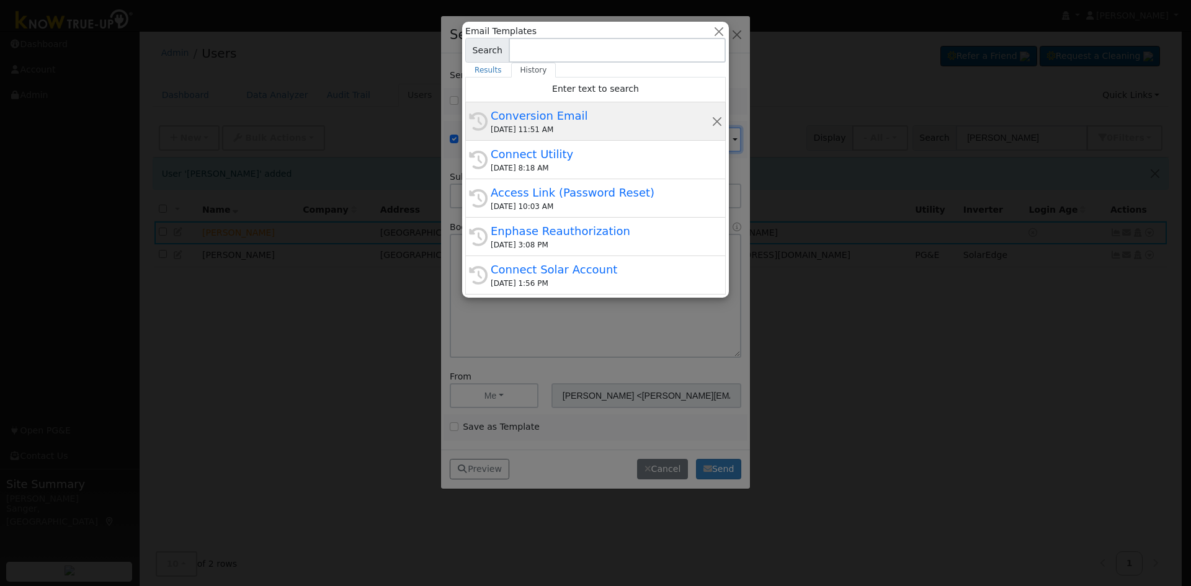
click at [571, 130] on div "[DATE] 11:51 AM" at bounding box center [601, 129] width 221 height 11
type input "Conversion Email"
type input "Connect Your Utility Account"
type textarea "Dear {user_fname}, The first step is to connect your electric utility account. …"
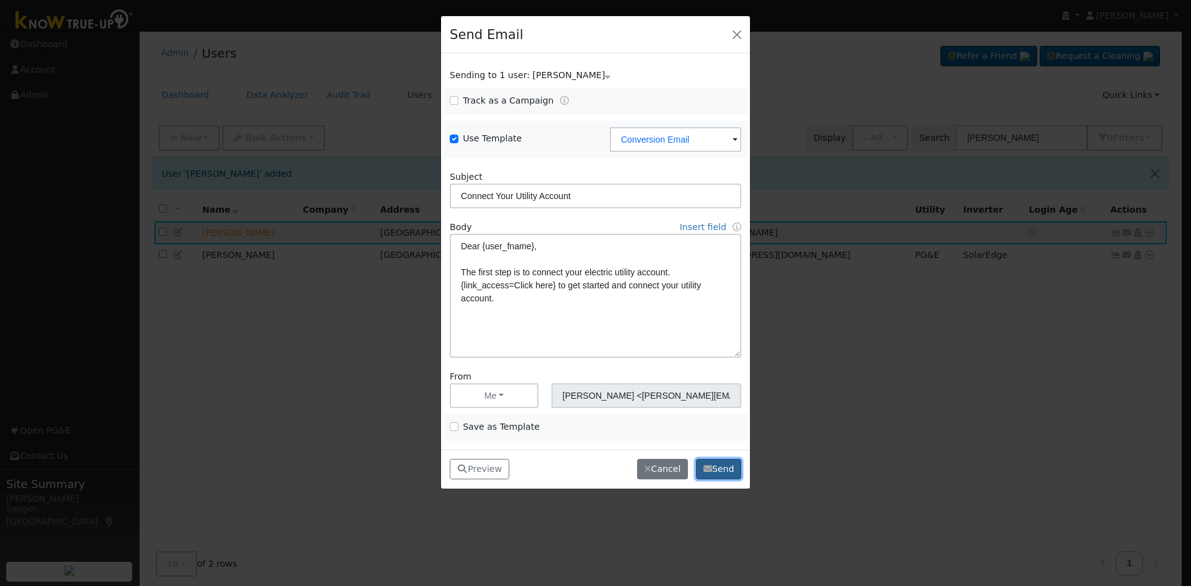
click at [721, 468] on button "Send" at bounding box center [718, 469] width 45 height 21
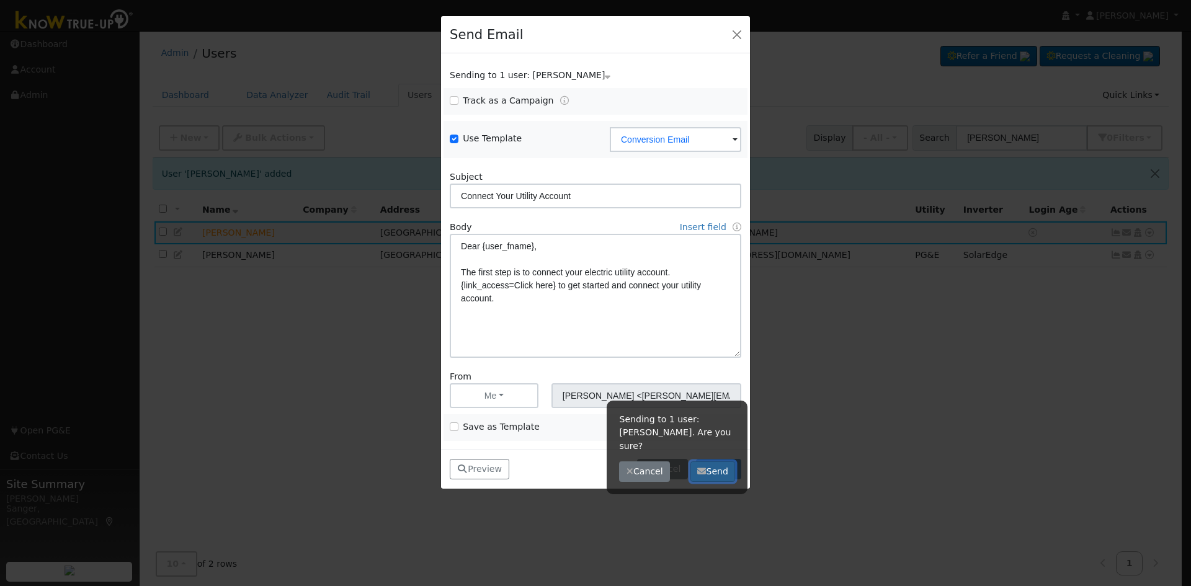
click at [717, 461] on button "Send" at bounding box center [712, 471] width 45 height 21
